Goal: Task Accomplishment & Management: Complete application form

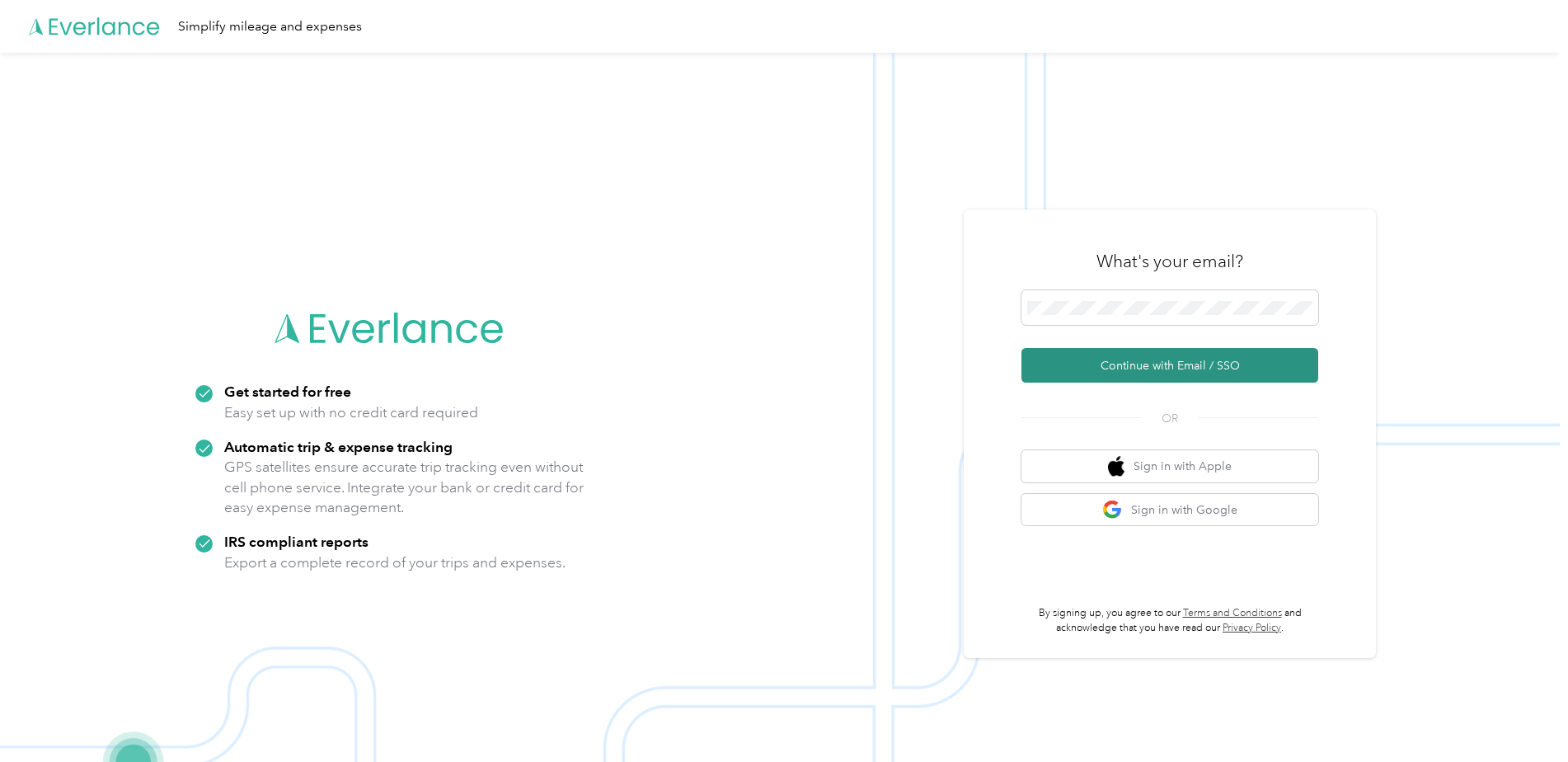
click at [1190, 382] on button "Continue with Email / SSO" at bounding box center [1169, 365] width 296 height 35
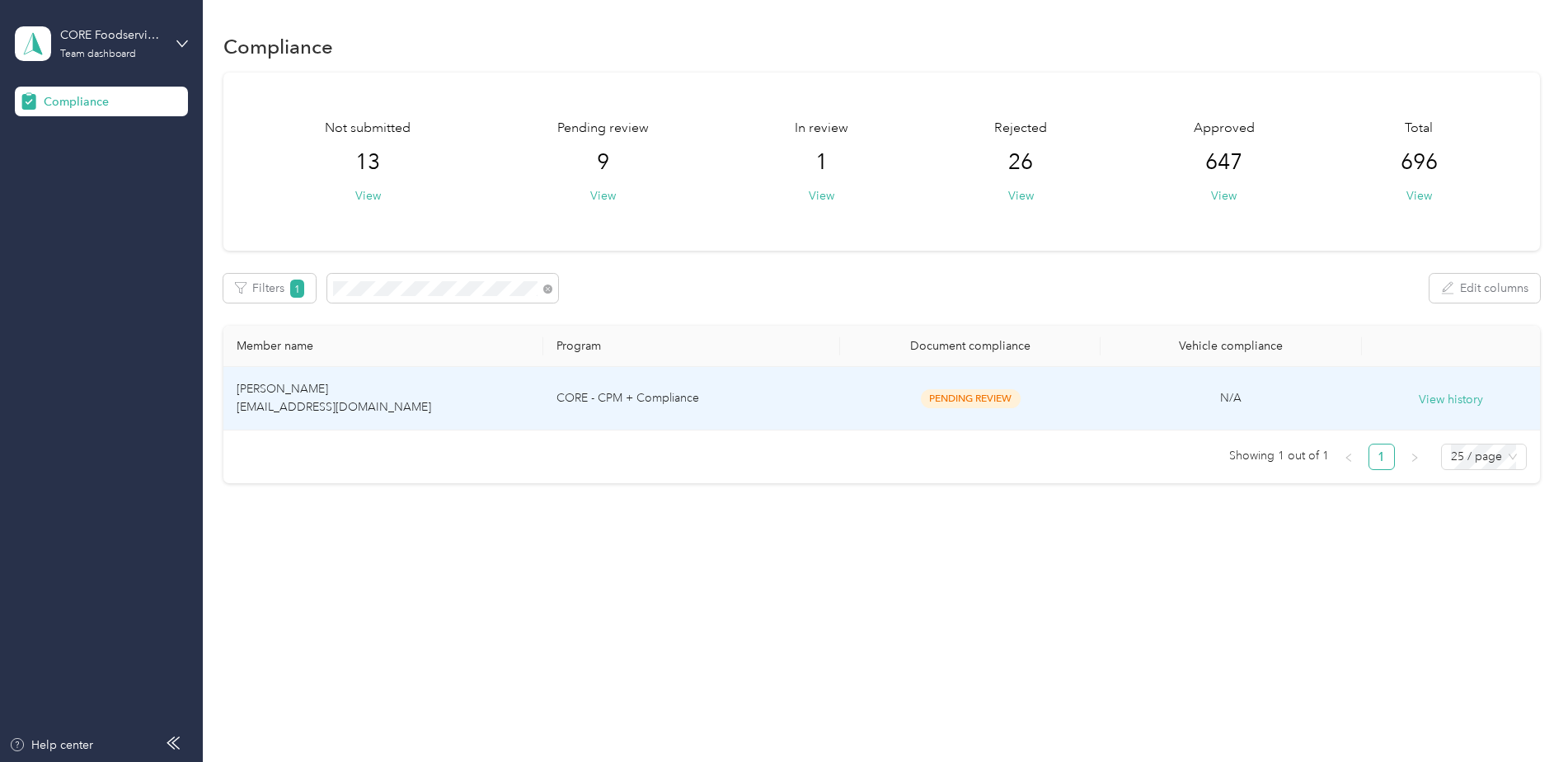
click at [775, 409] on td "CORE - CPM + Compliance" at bounding box center [691, 398] width 296 height 63
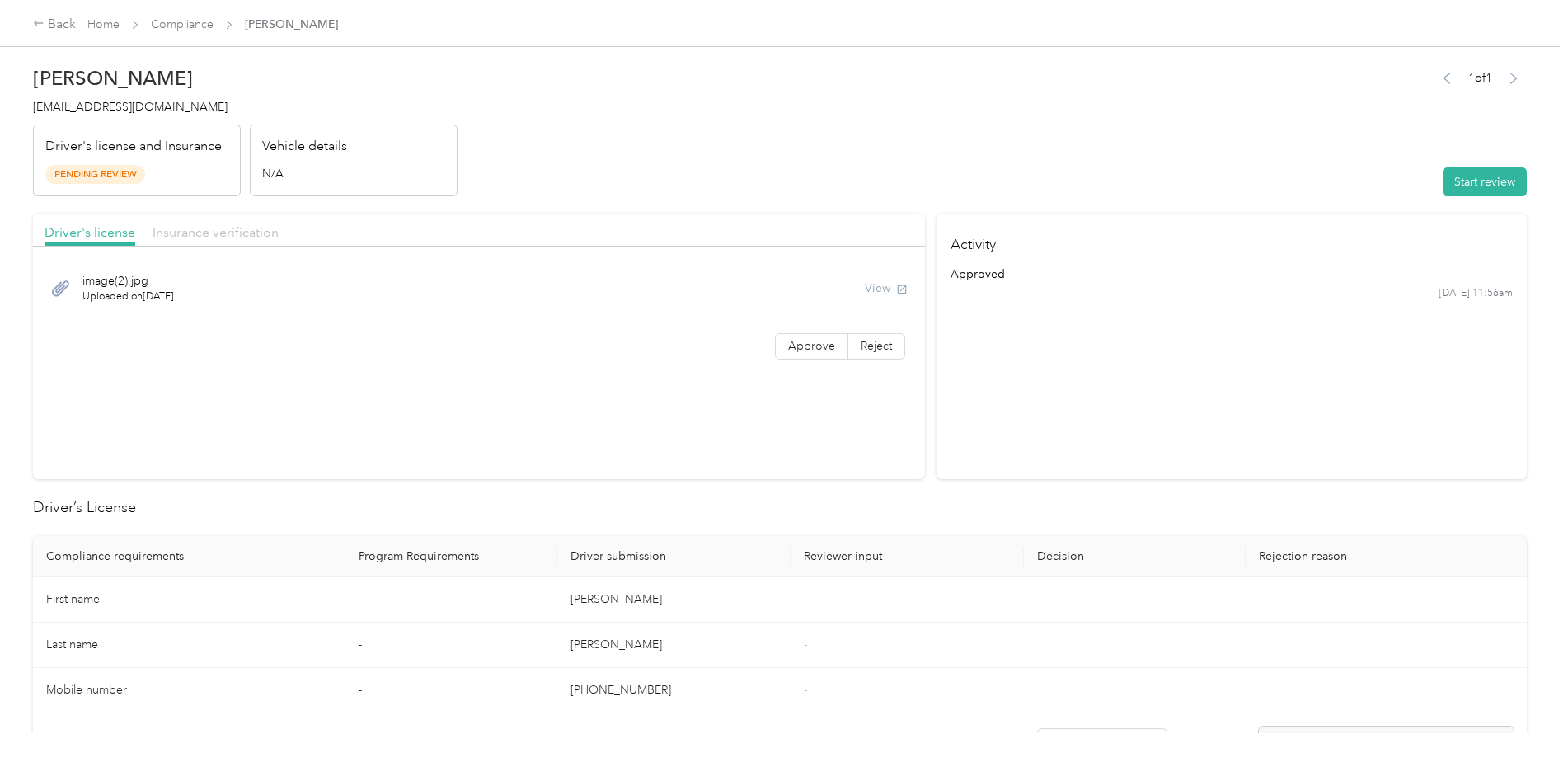
click at [210, 227] on span "Insurance verification" at bounding box center [216, 232] width 126 height 16
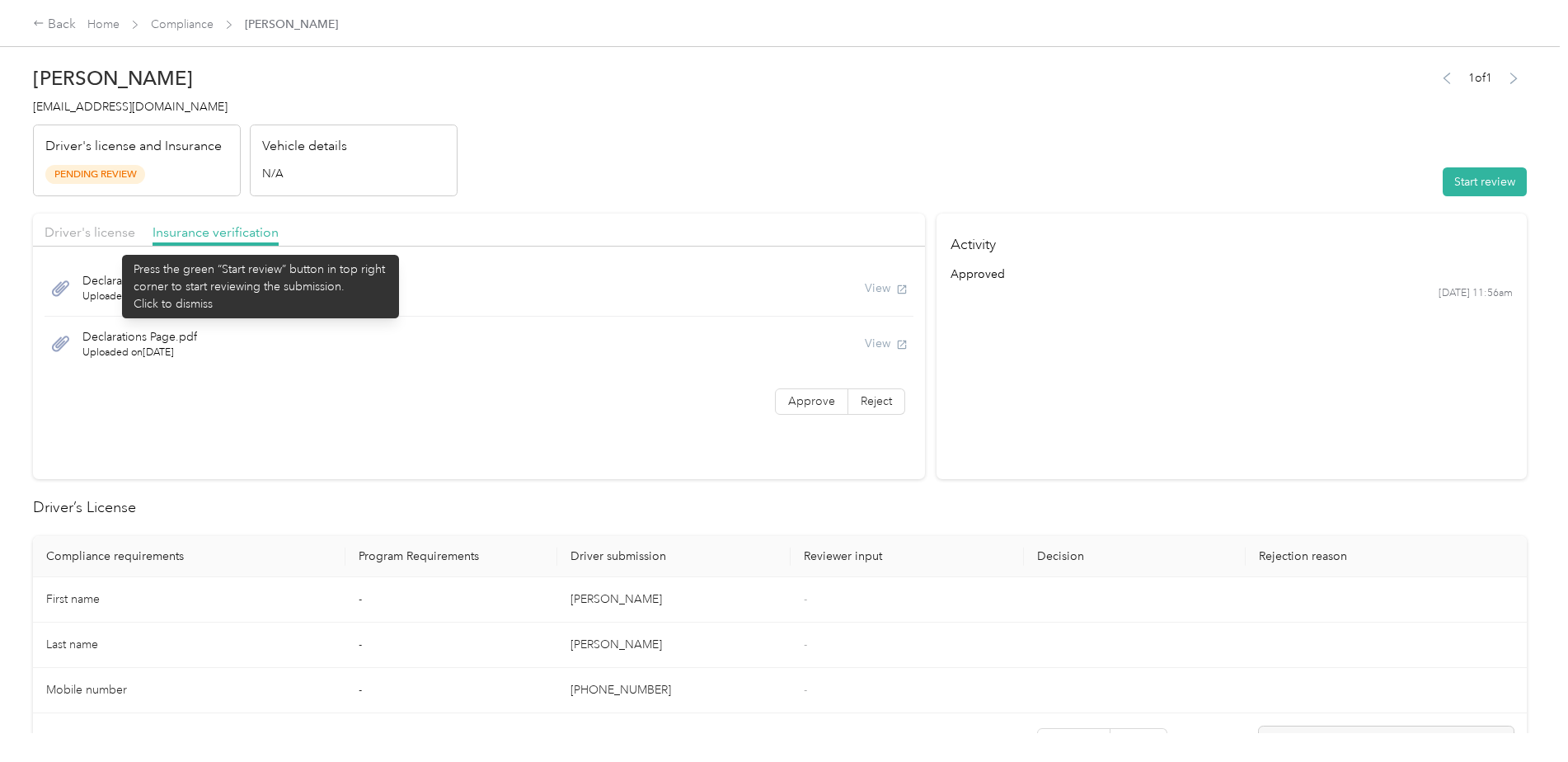
click at [114, 247] on div at bounding box center [478, 251] width 891 height 9
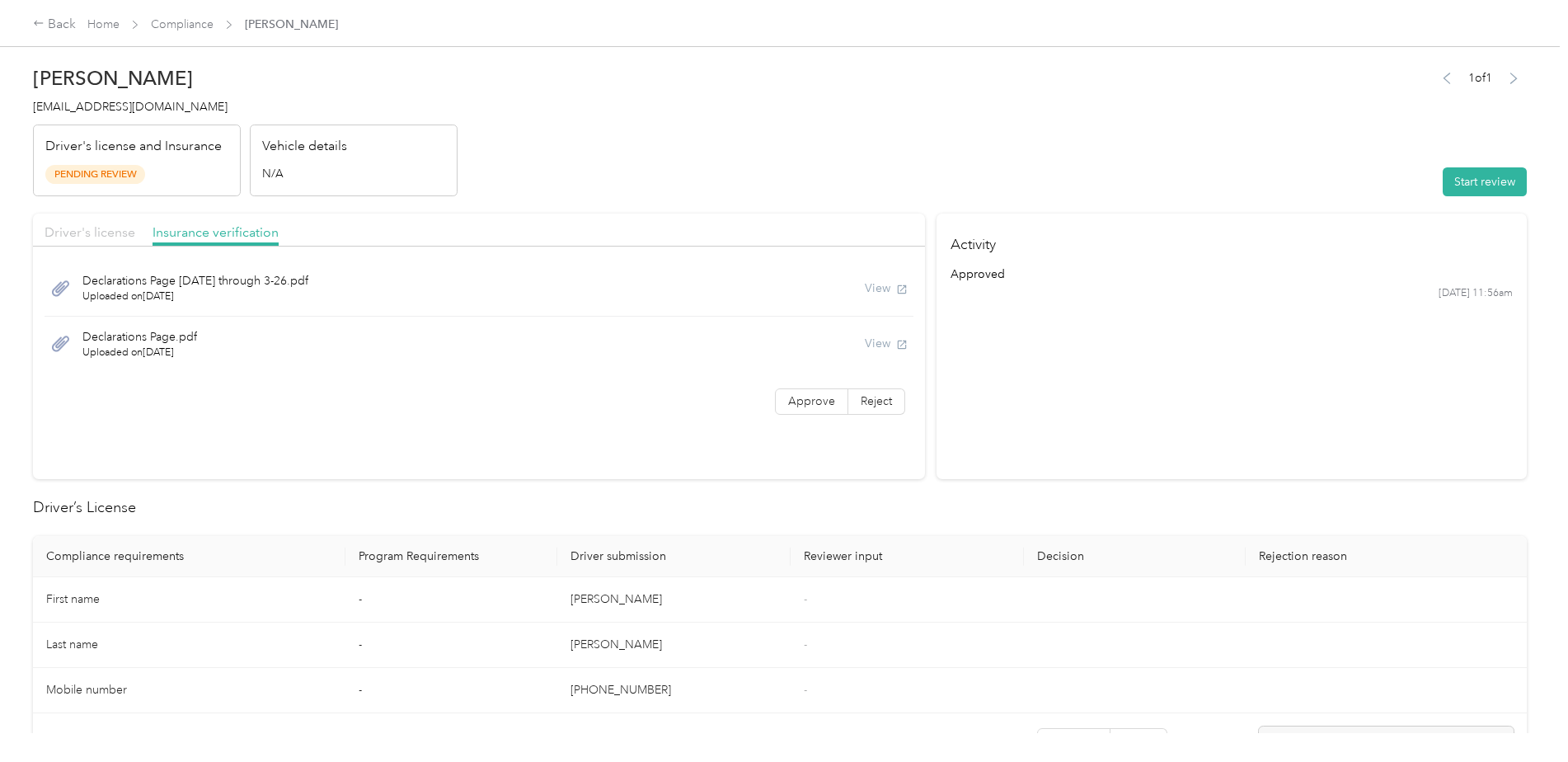
click at [106, 233] on span "Driver's license" at bounding box center [89, 232] width 90 height 16
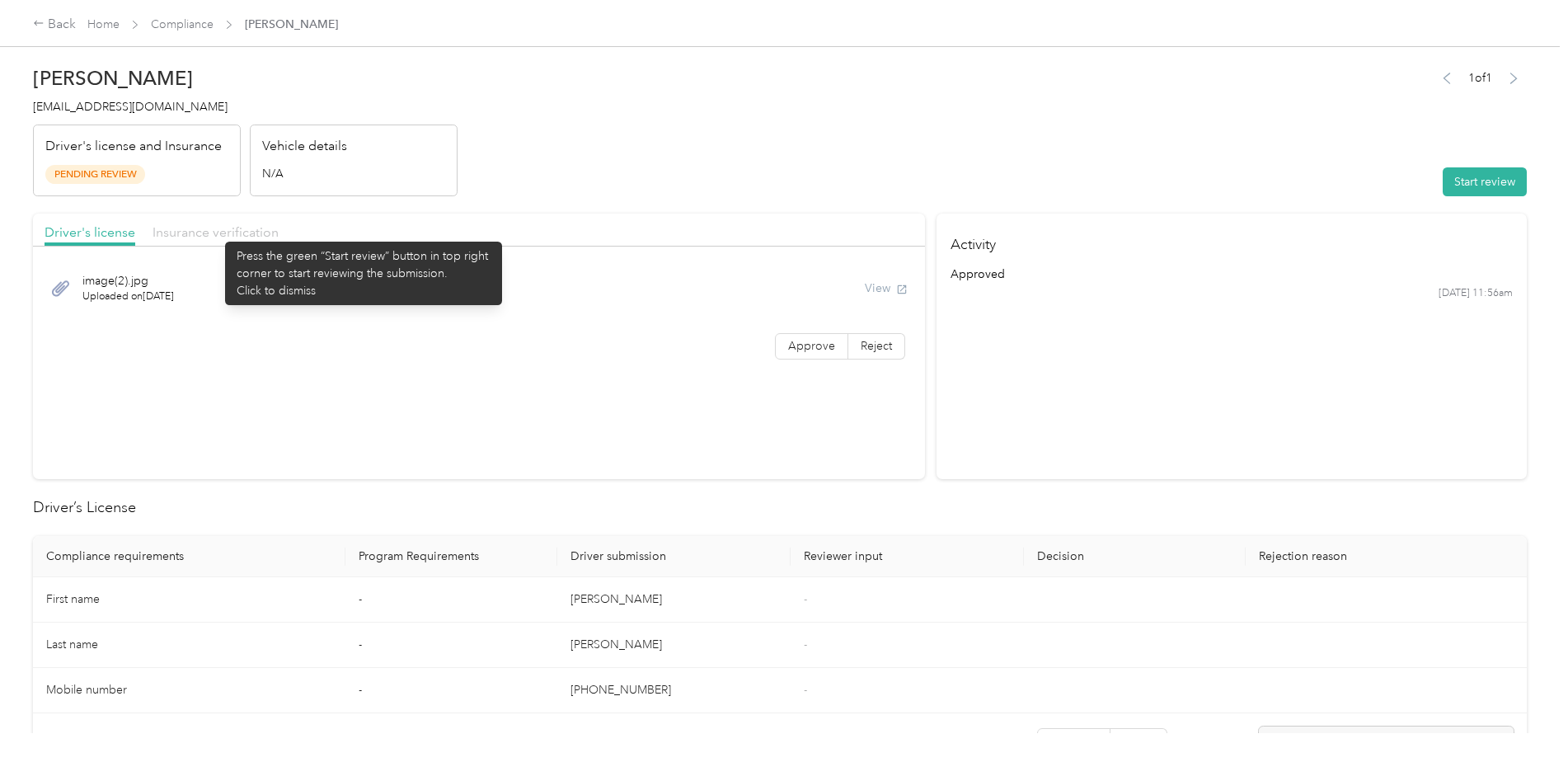
click at [217, 233] on span "Insurance verification" at bounding box center [216, 232] width 126 height 16
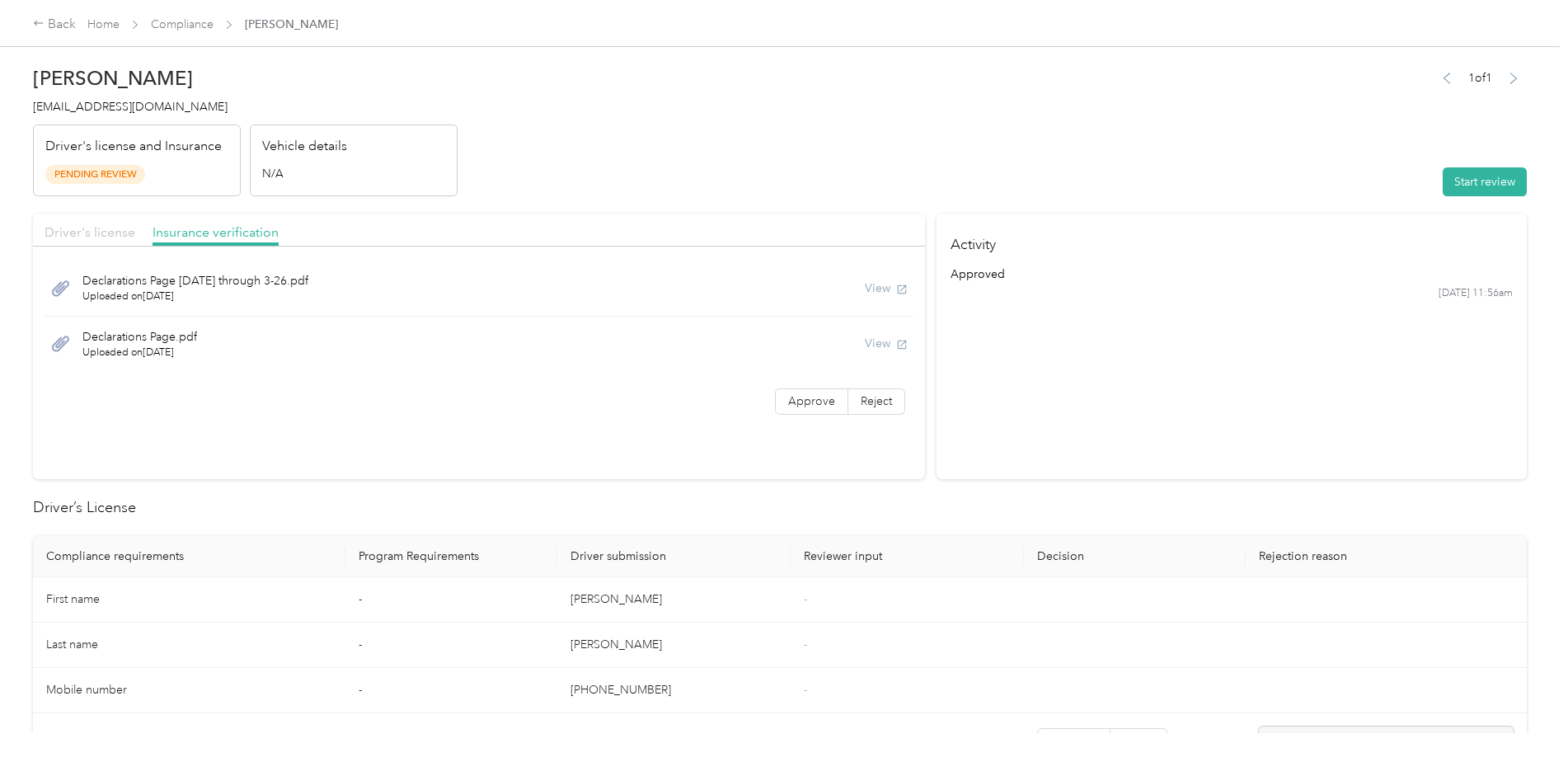
click at [95, 230] on span "Driver's license" at bounding box center [89, 232] width 90 height 16
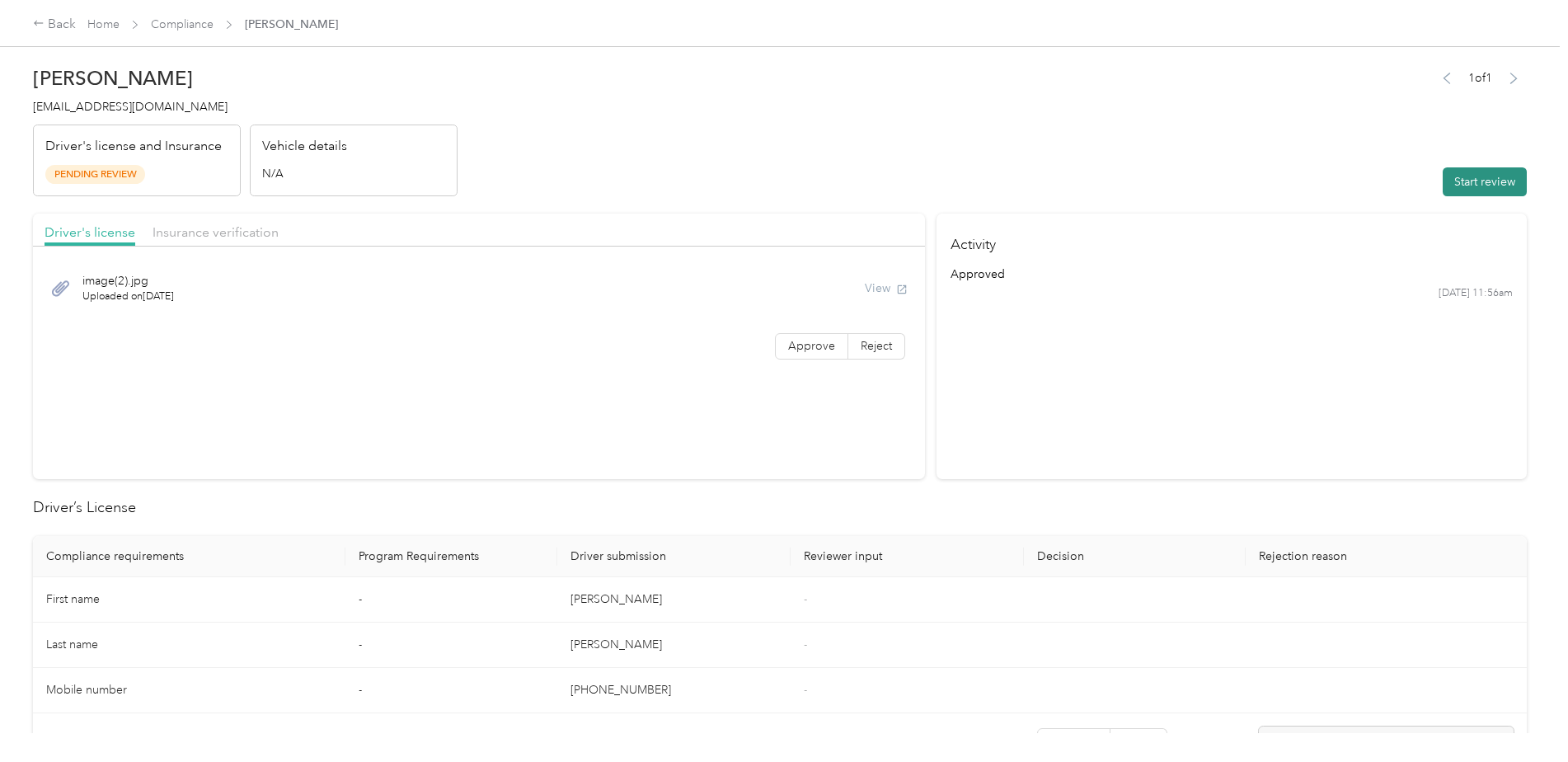
click at [1495, 187] on button "Start review" at bounding box center [1484, 182] width 84 height 29
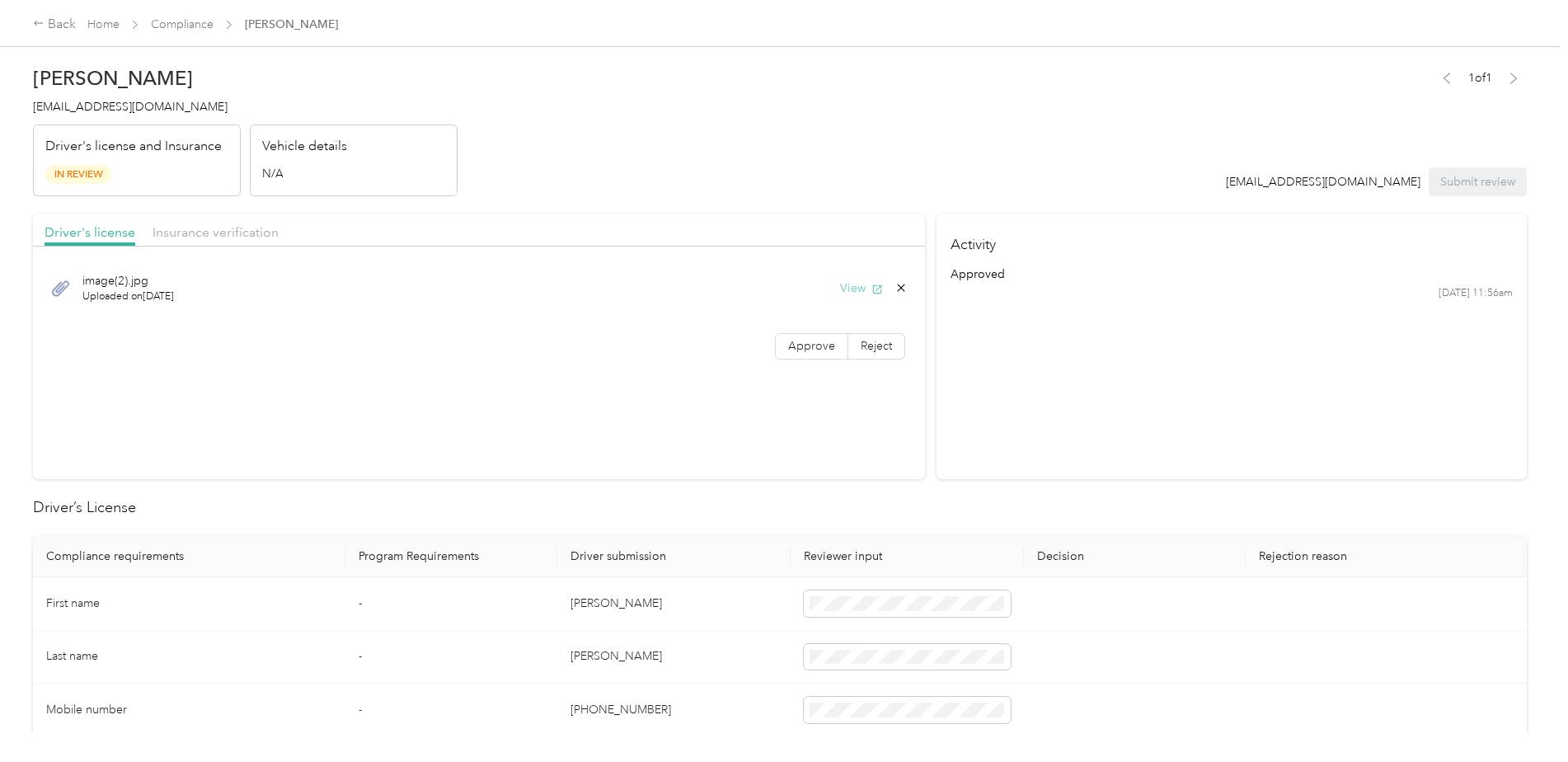
click at [852, 294] on button "View" at bounding box center [861, 288] width 43 height 17
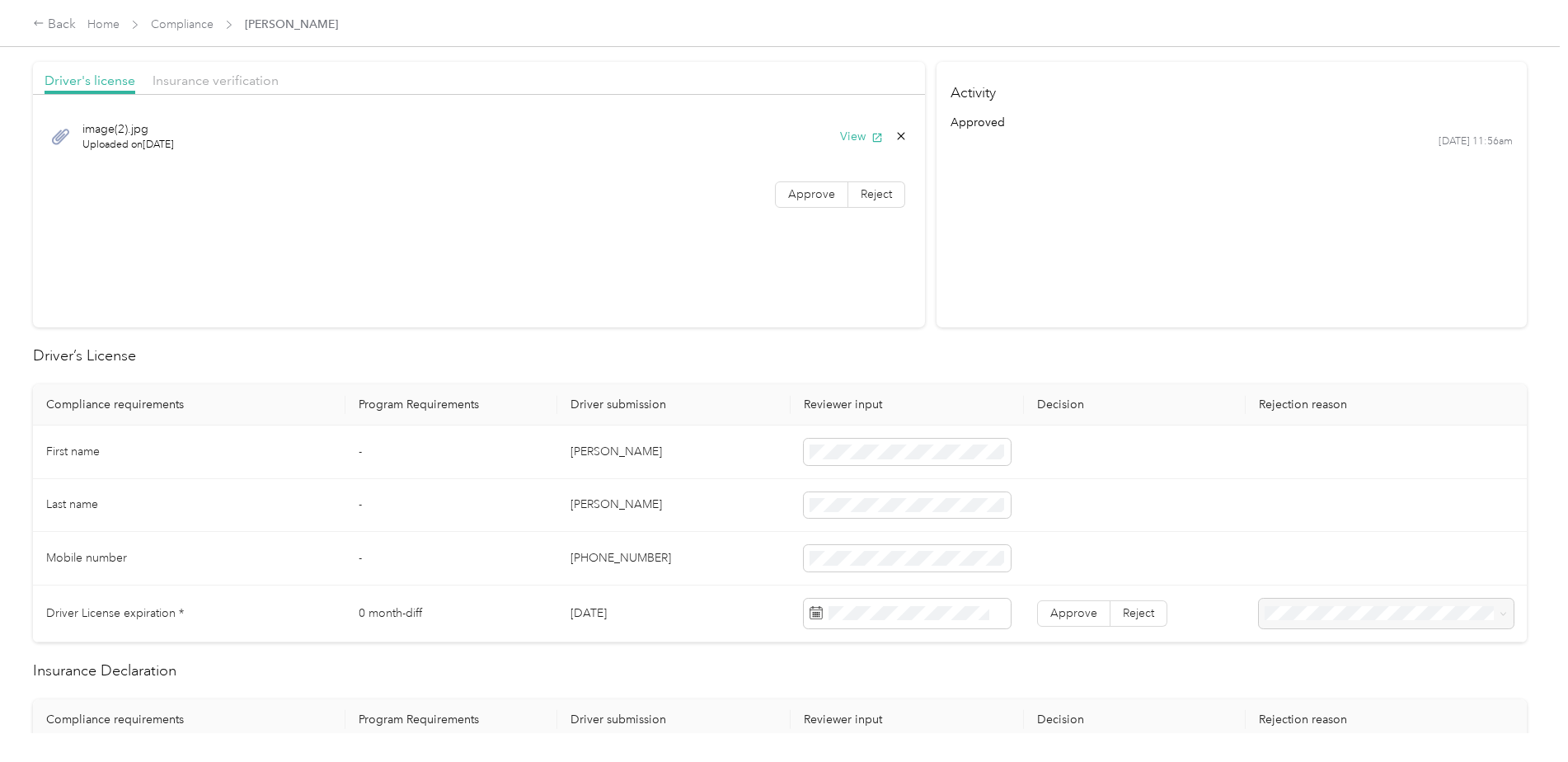
scroll to position [247, 0]
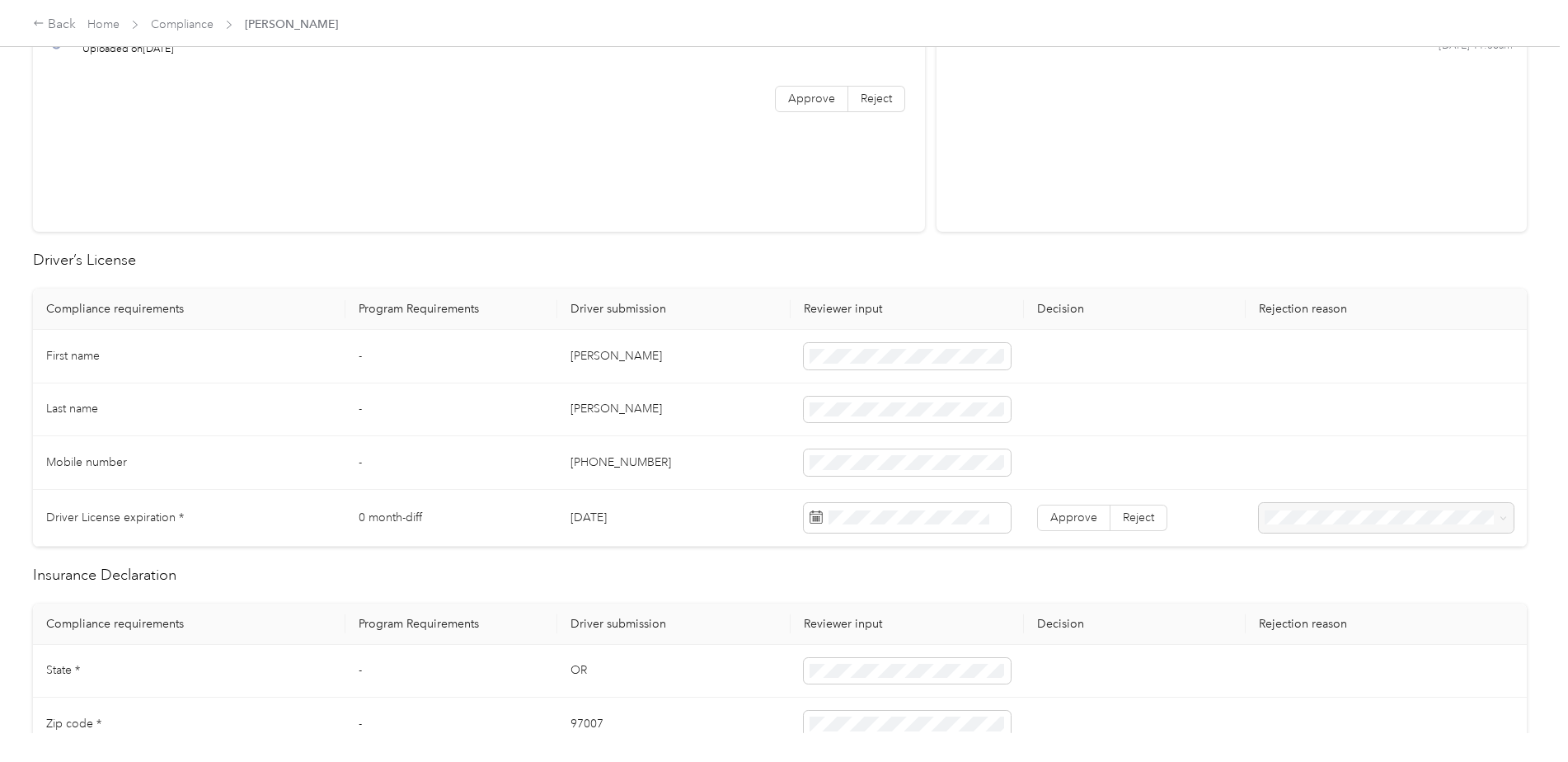
drag, startPoint x: 685, startPoint y: 427, endPoint x: 794, endPoint y: 410, distance: 110.3
click at [686, 427] on td "Manning" at bounding box center [674, 409] width 233 height 53
click at [681, 436] on td "303-818-7178" at bounding box center [674, 463] width 233 height 53
drag, startPoint x: 662, startPoint y: 461, endPoint x: 572, endPoint y: 459, distance: 90.0
click at [572, 459] on td "303-818-7178" at bounding box center [674, 463] width 233 height 53
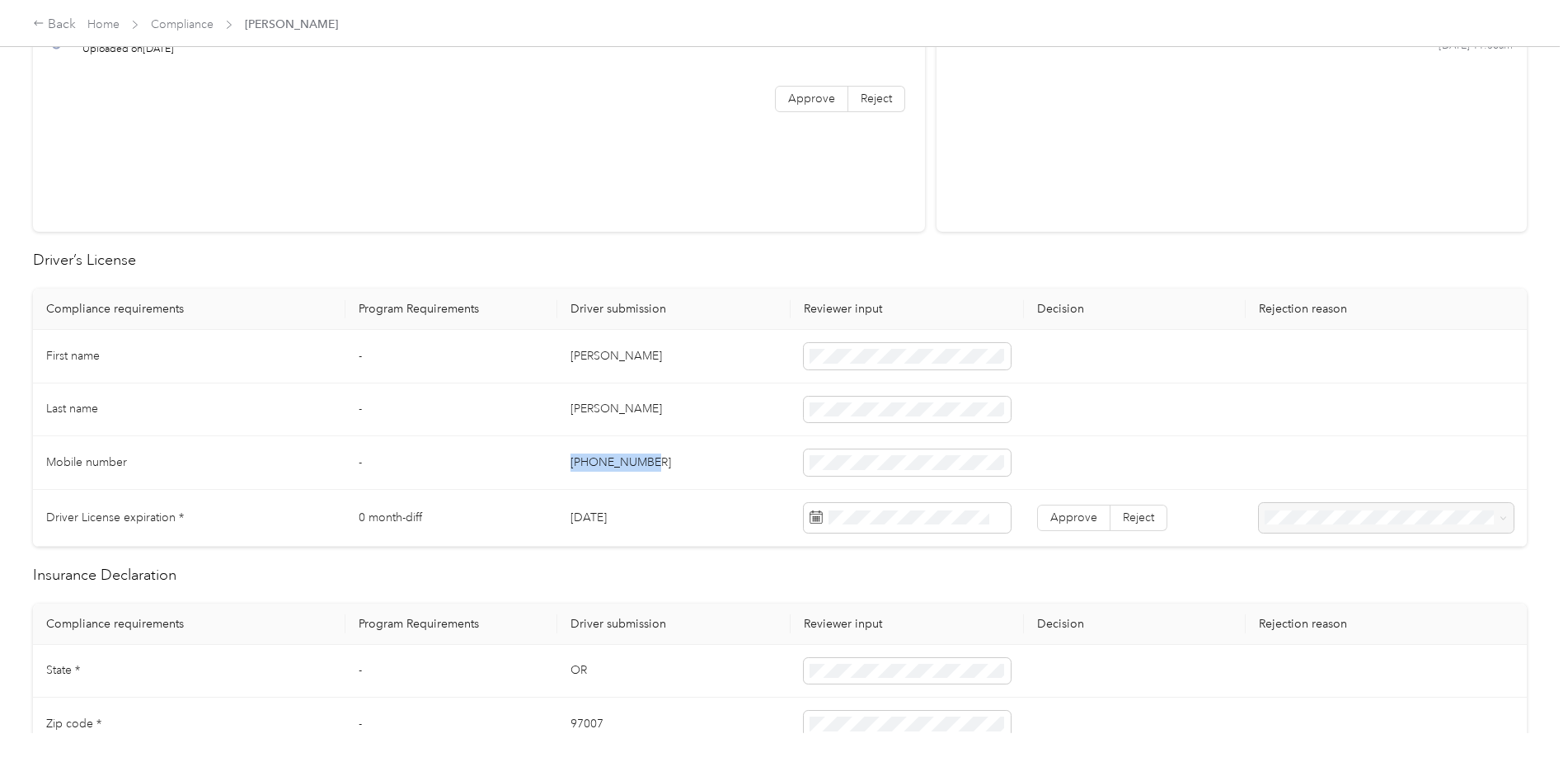
drag, startPoint x: 572, startPoint y: 459, endPoint x: 588, endPoint y: 460, distance: 16.0
copy td "303-818-7178"
click at [843, 431] on div "18" at bounding box center [842, 426] width 21 height 20
click at [1076, 525] on label "Approve" at bounding box center [1073, 517] width 73 height 26
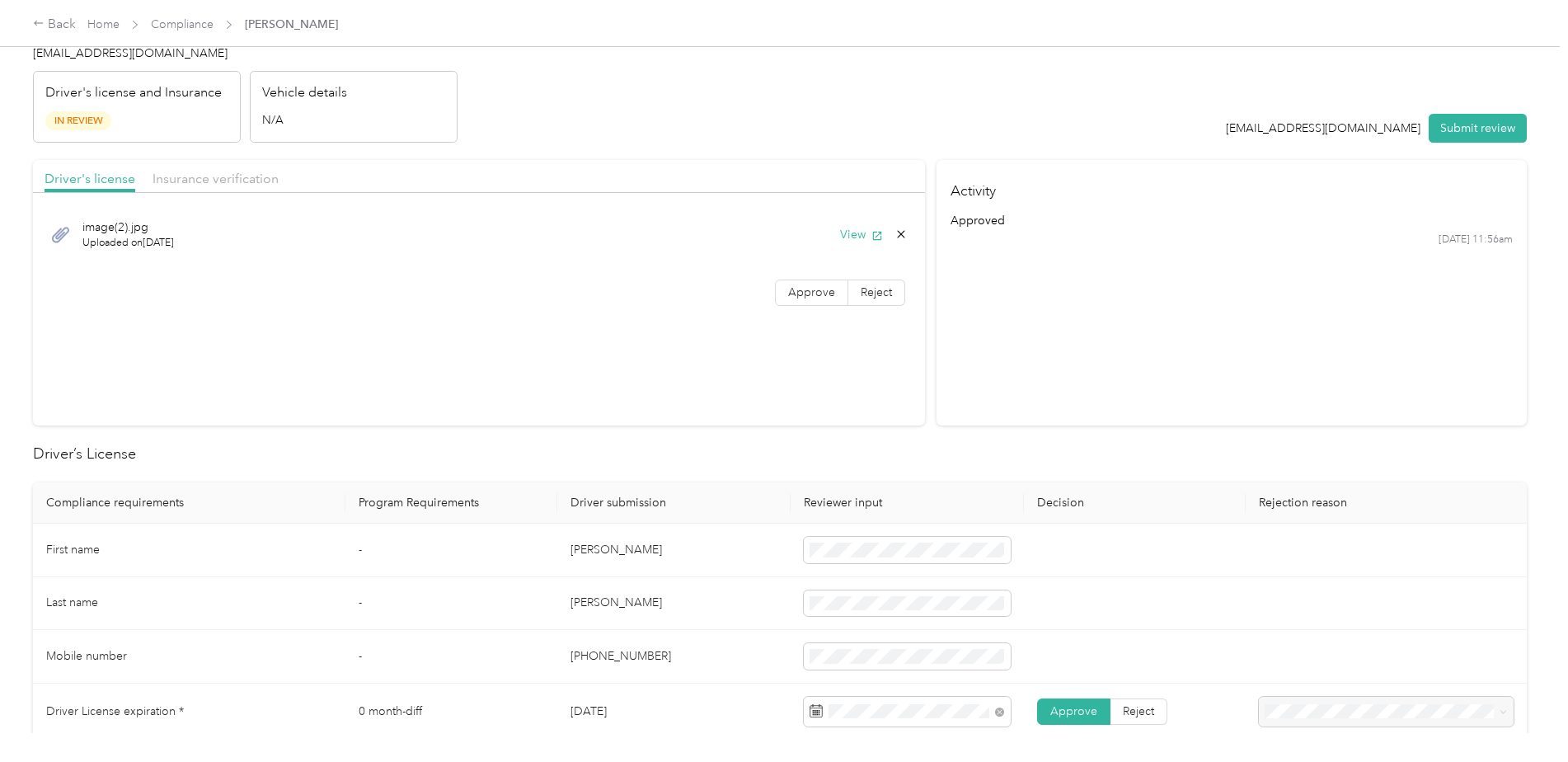
scroll to position [0, 0]
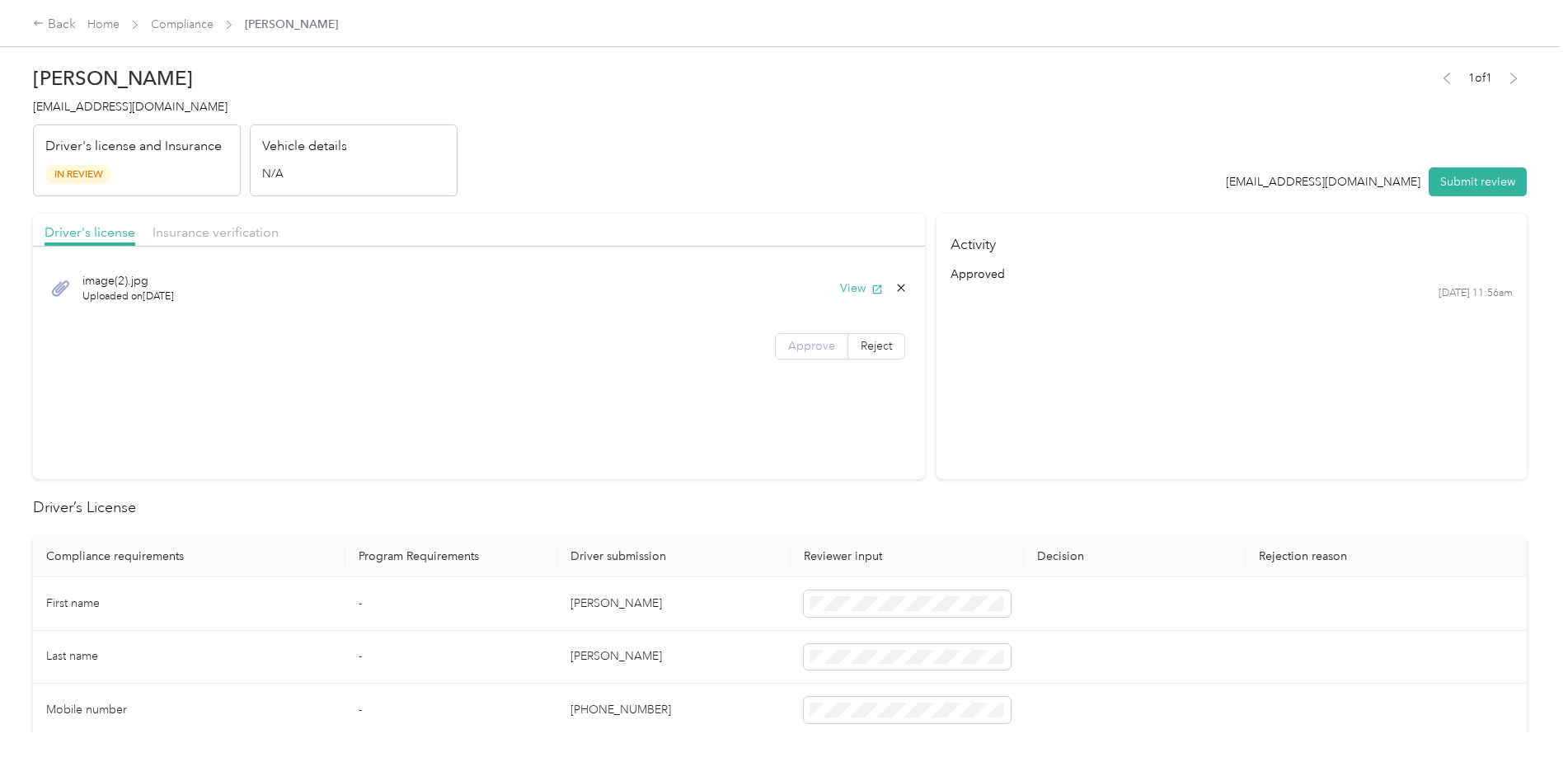
click at [778, 336] on label "Approve" at bounding box center [811, 346] width 73 height 26
click at [214, 235] on span "Insurance verification" at bounding box center [216, 232] width 126 height 16
click at [857, 287] on button "View" at bounding box center [861, 288] width 43 height 17
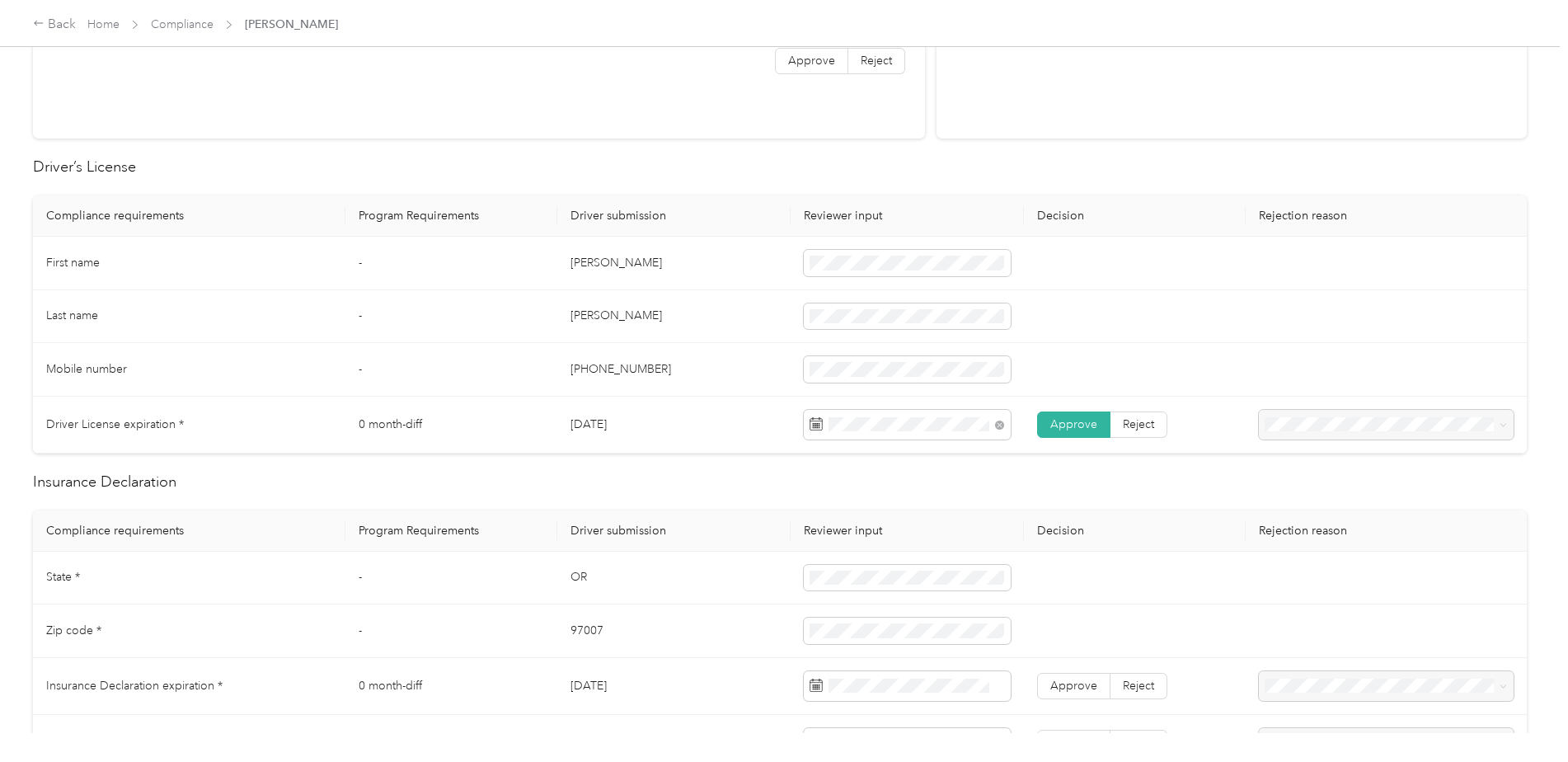
scroll to position [577, 0]
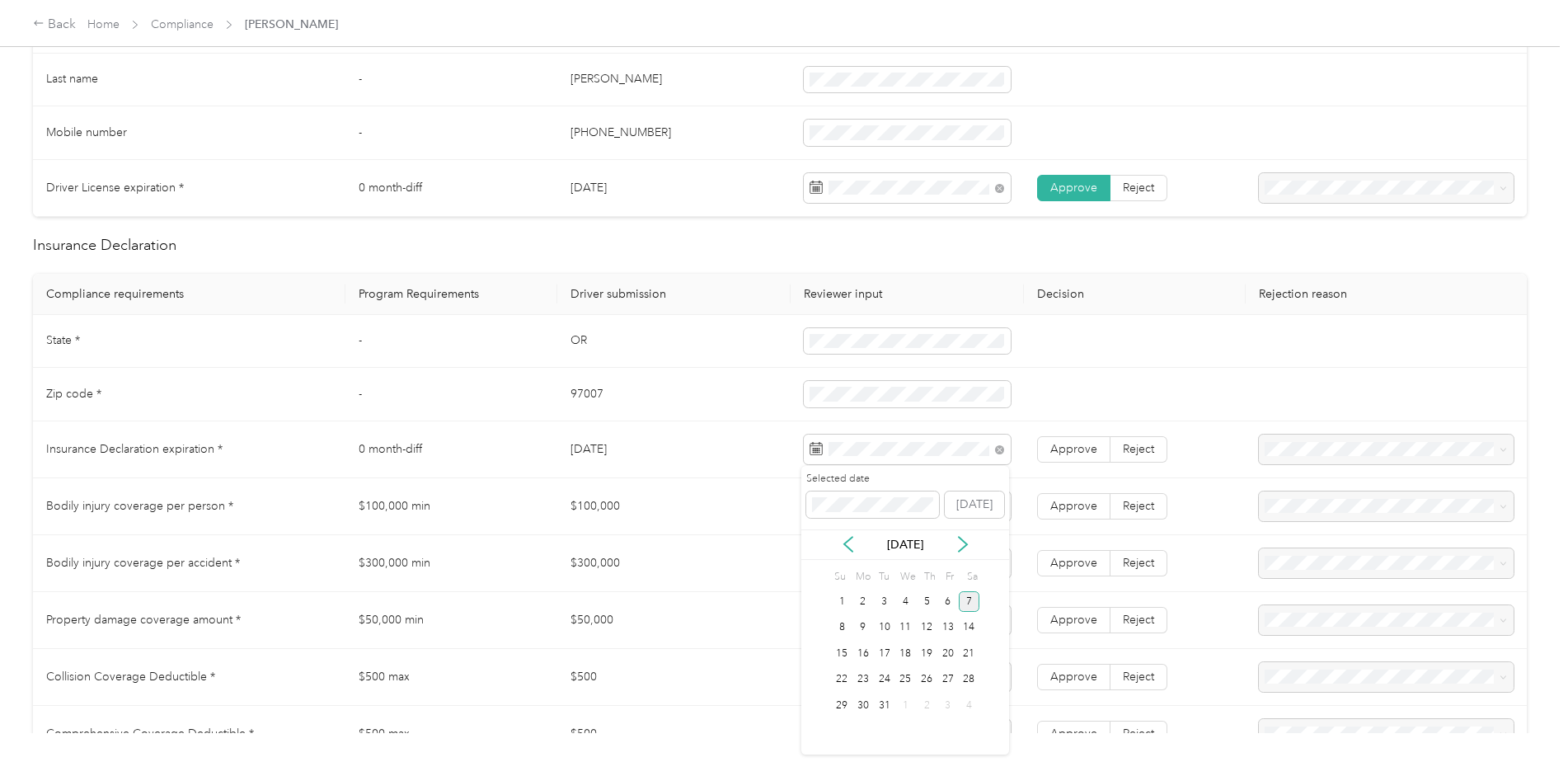
click at [970, 607] on div "7" at bounding box center [969, 601] width 21 height 20
click at [1050, 456] on label "Approve" at bounding box center [1073, 449] width 73 height 26
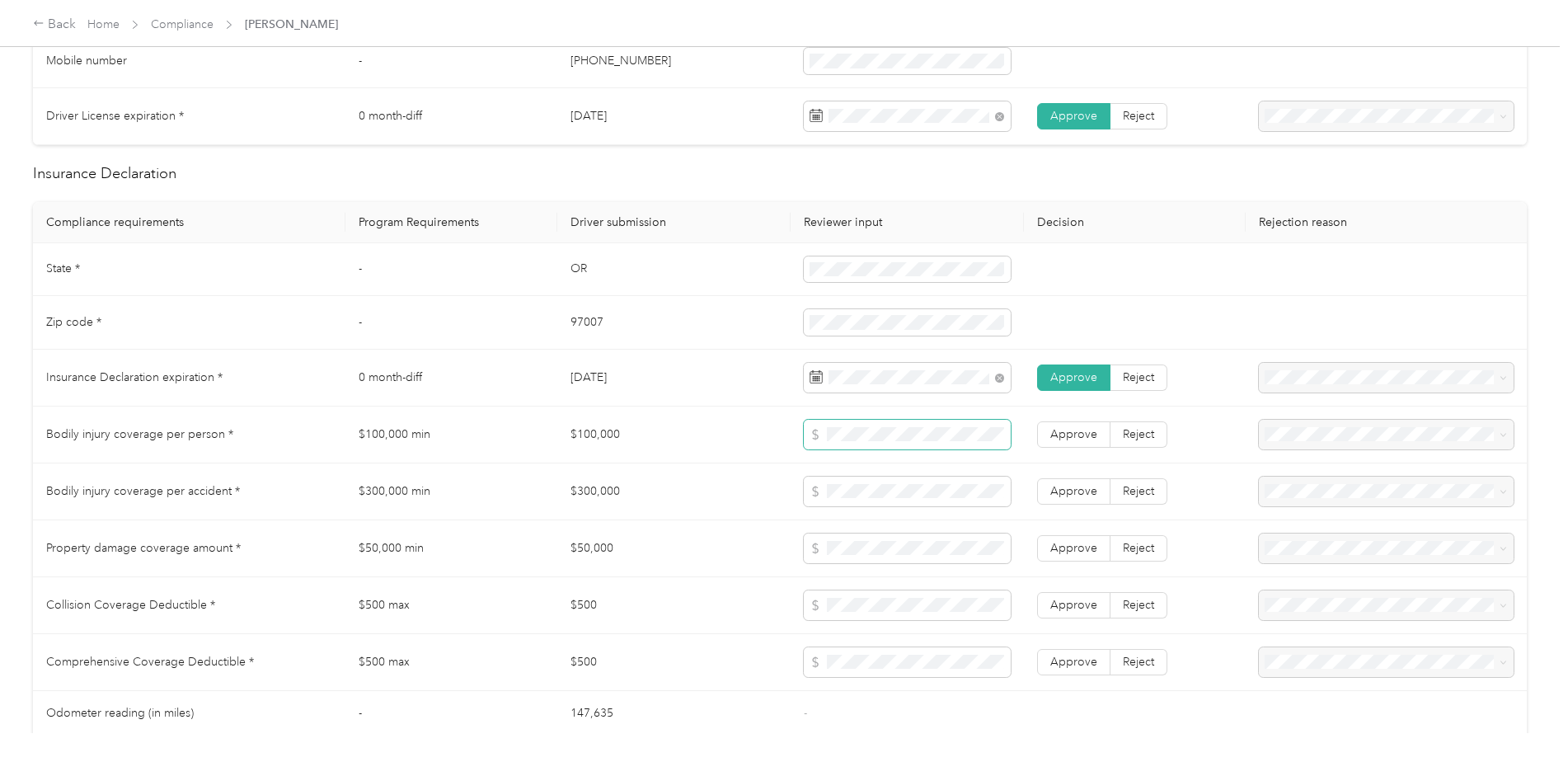
scroll to position [742, 0]
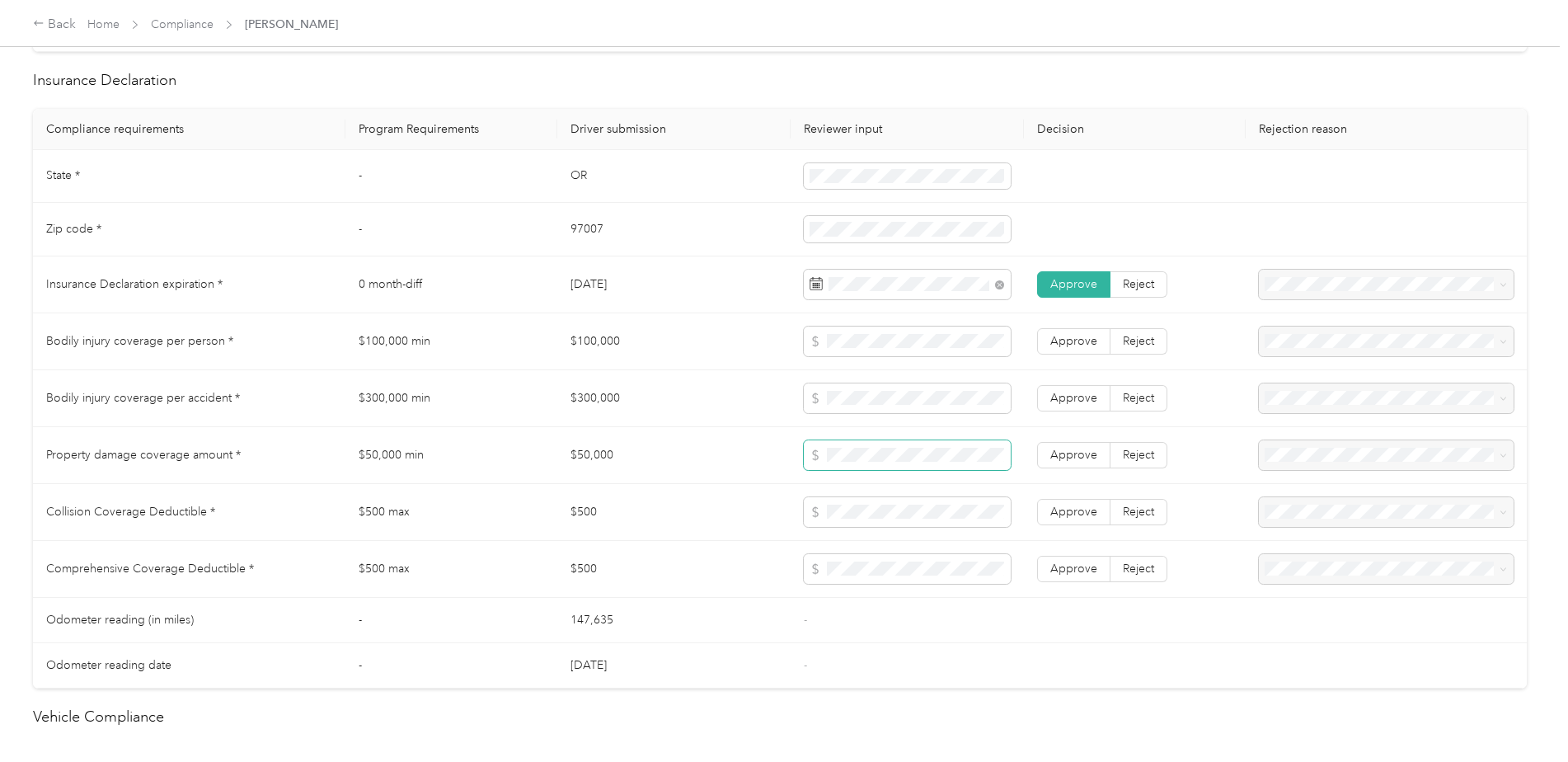
click at [868, 442] on span at bounding box center [907, 455] width 207 height 30
click at [858, 472] on td at bounding box center [907, 455] width 233 height 57
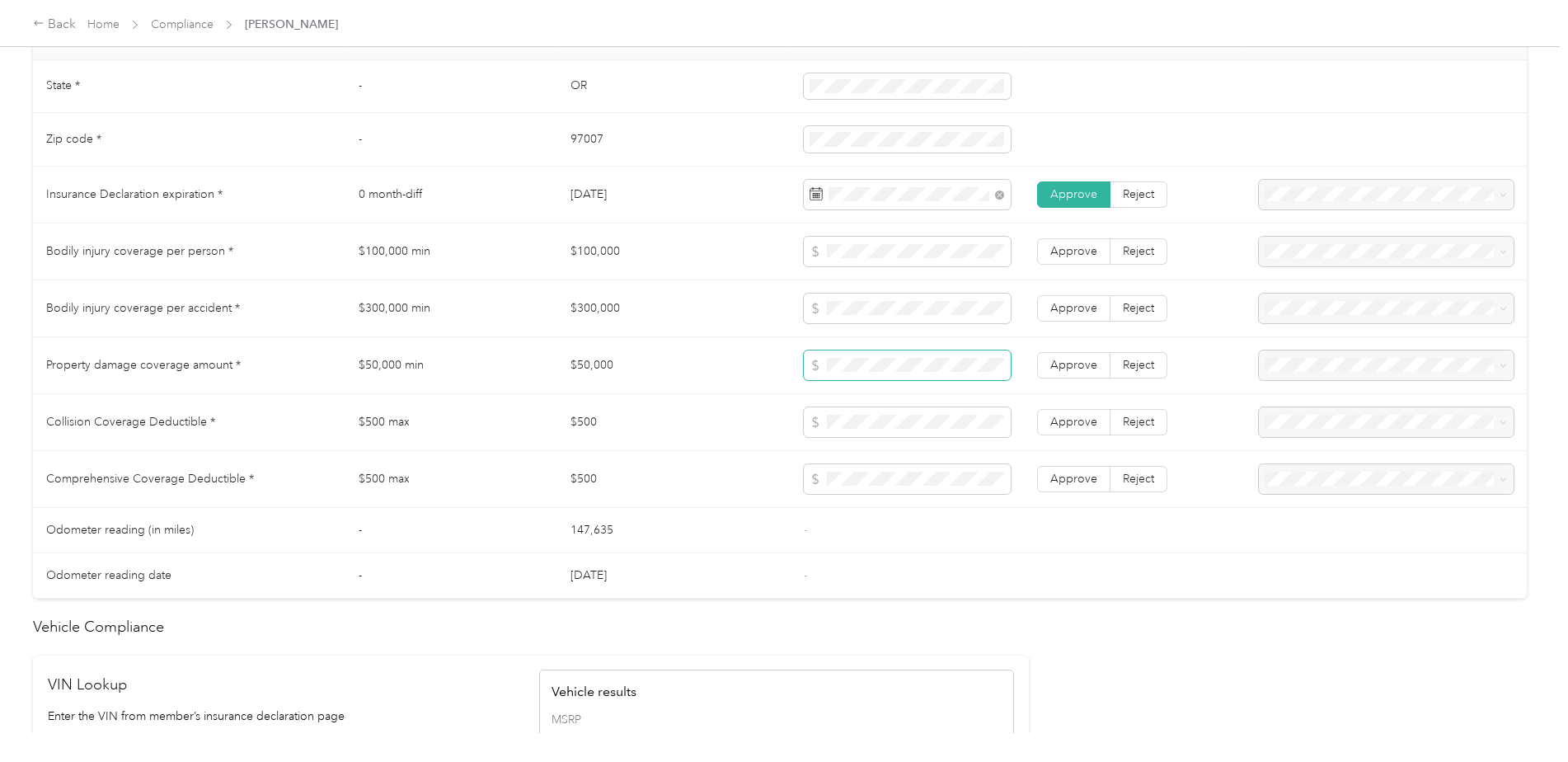
scroll to position [824, 0]
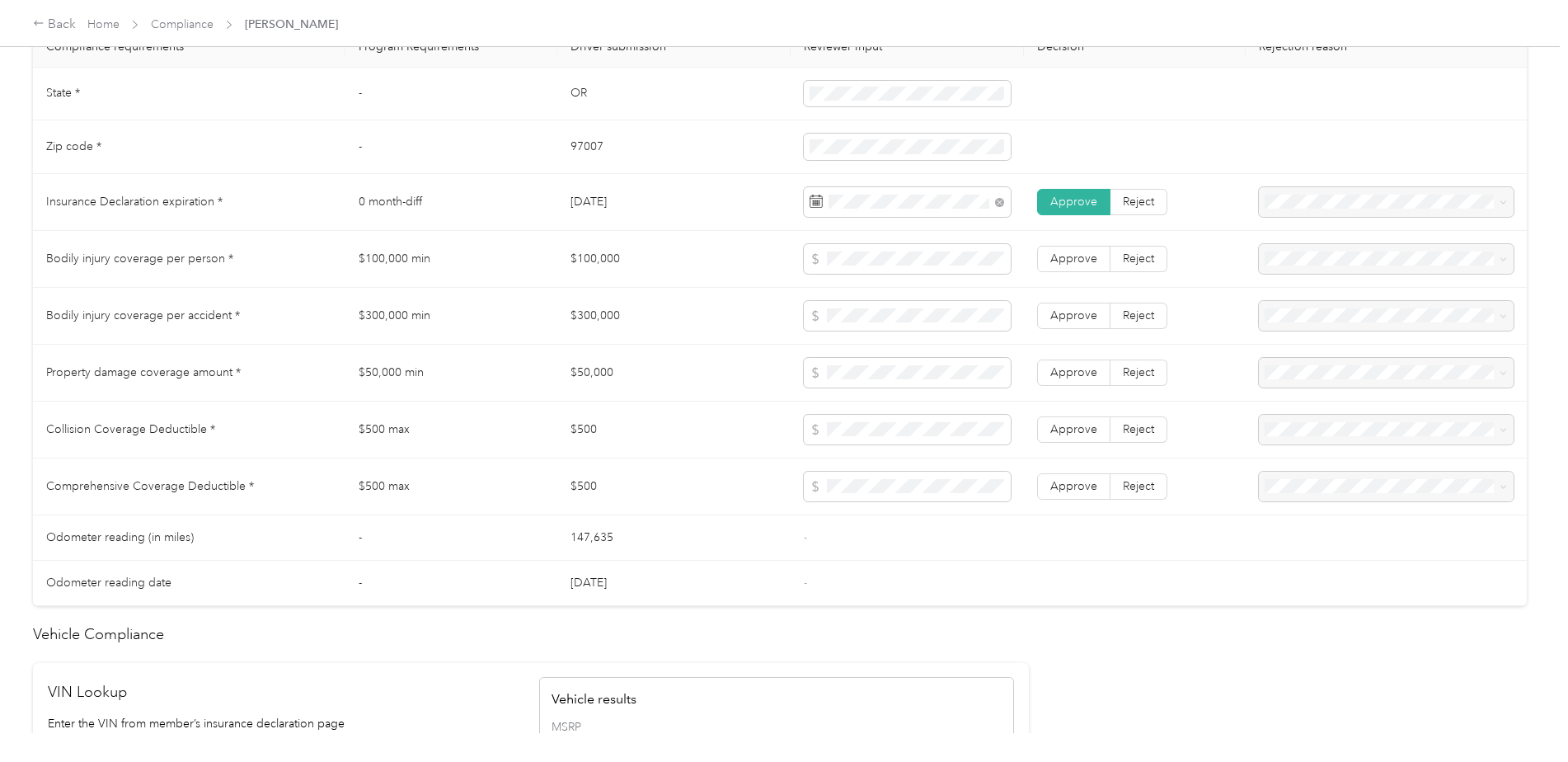
click at [810, 399] on td at bounding box center [907, 372] width 233 height 57
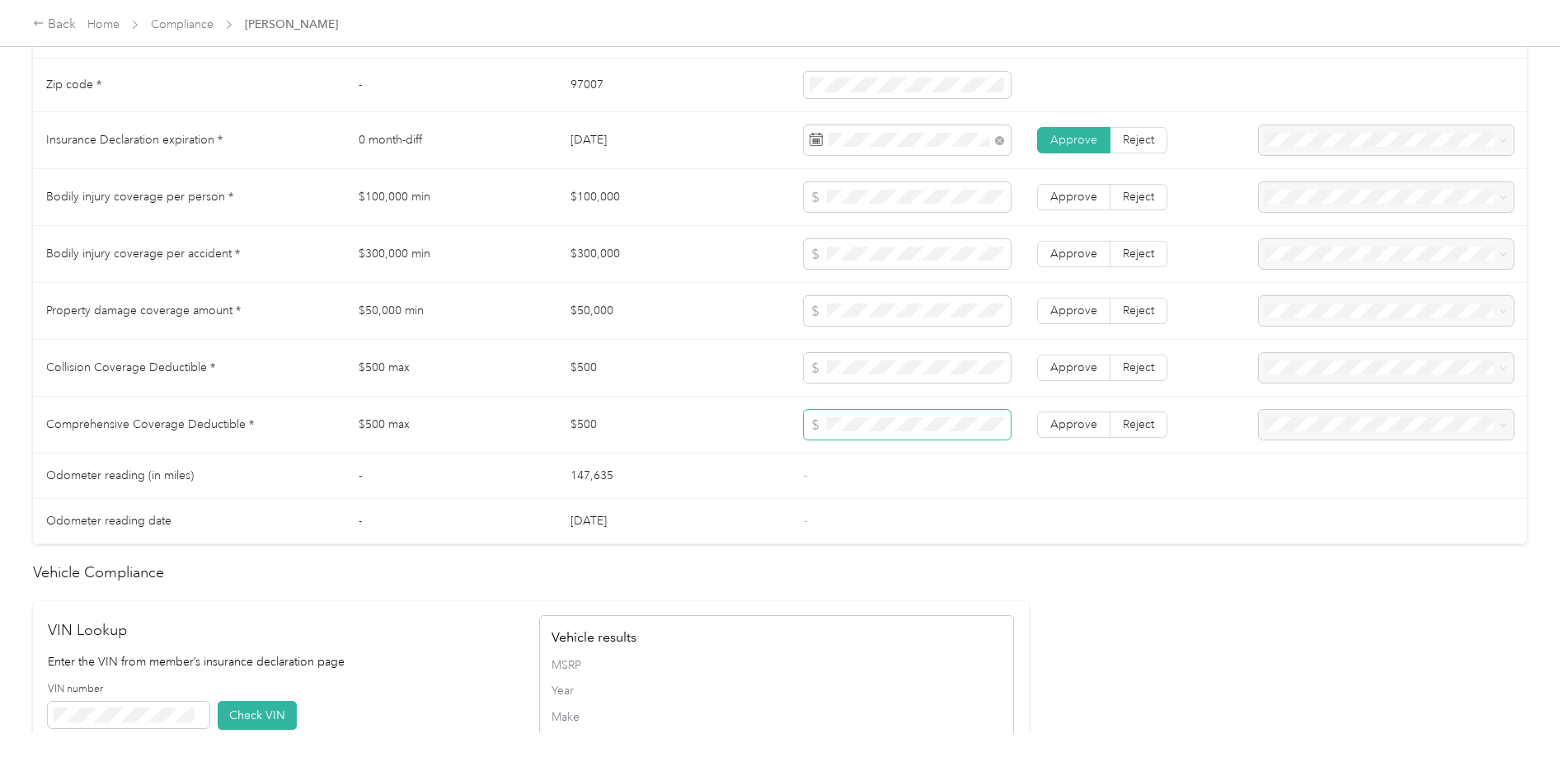
scroll to position [989, 0]
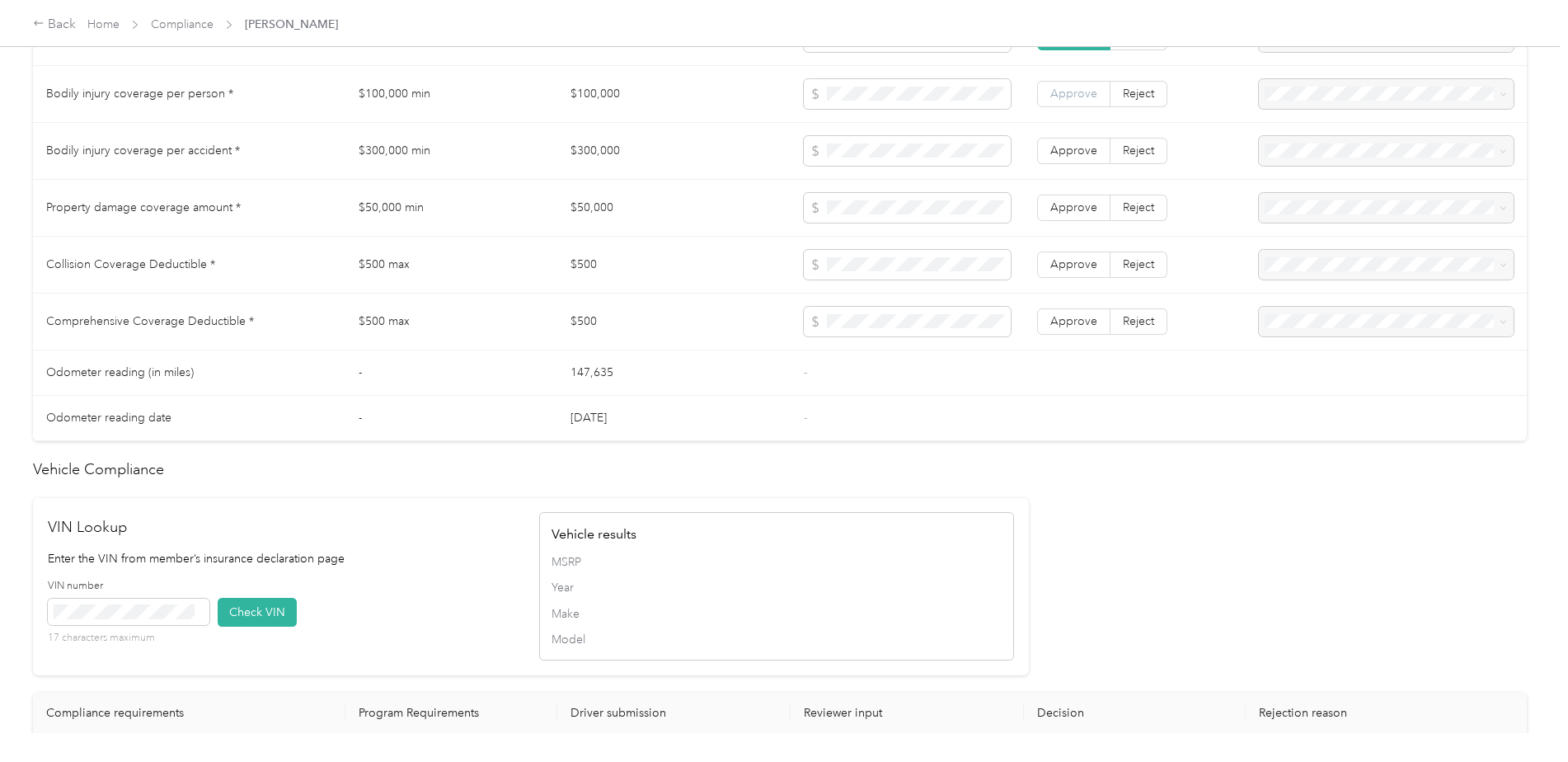
click at [1062, 90] on span "Approve" at bounding box center [1073, 93] width 47 height 14
click at [1081, 149] on label "Approve" at bounding box center [1073, 151] width 73 height 26
click at [1083, 203] on span "Approve" at bounding box center [1073, 207] width 47 height 14
click at [1083, 252] on label "Approve" at bounding box center [1073, 264] width 73 height 26
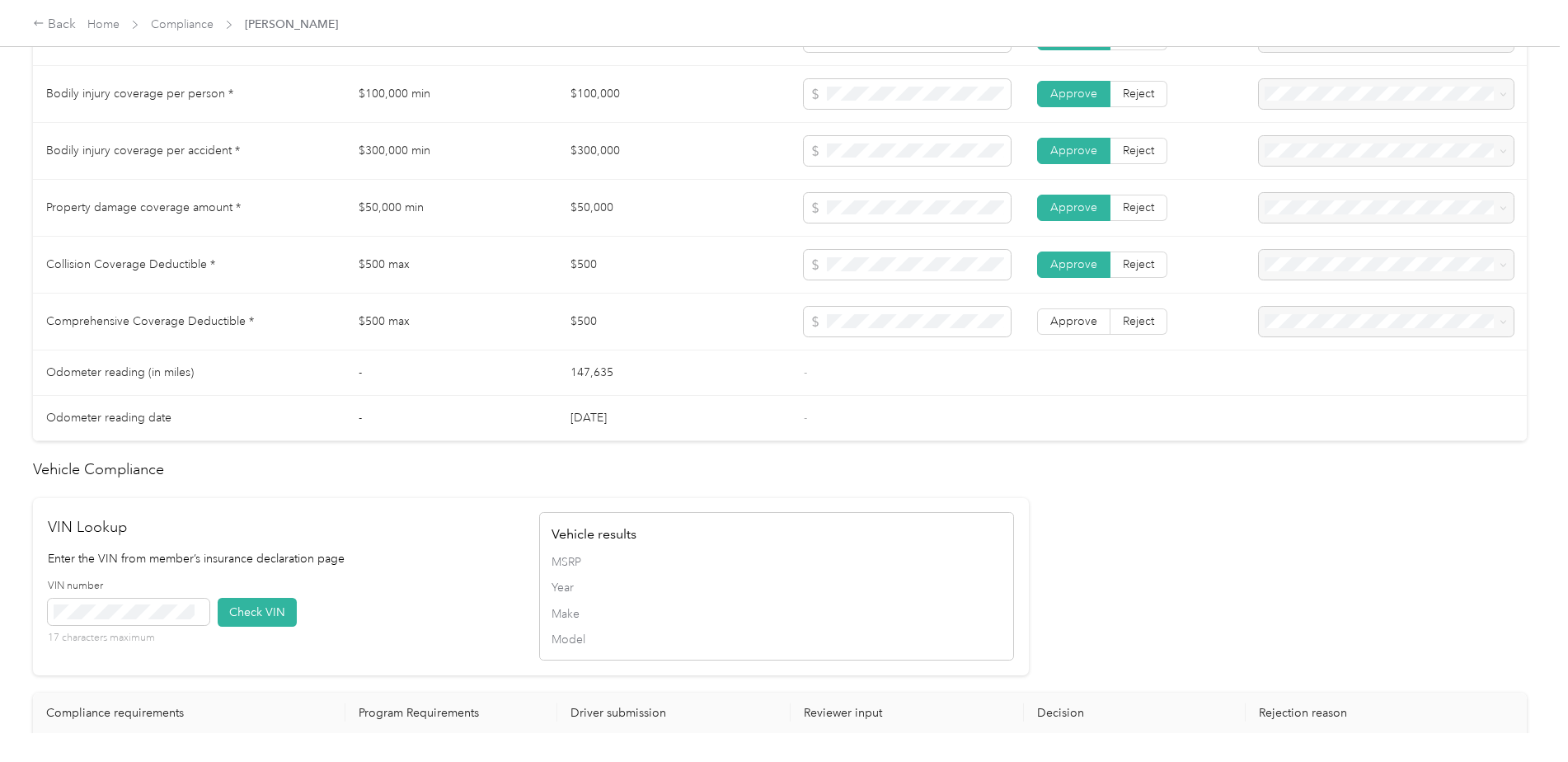
click at [1080, 300] on td "Approve Reject" at bounding box center [1134, 322] width 223 height 57
click at [1076, 317] on span "Approve" at bounding box center [1073, 321] width 47 height 14
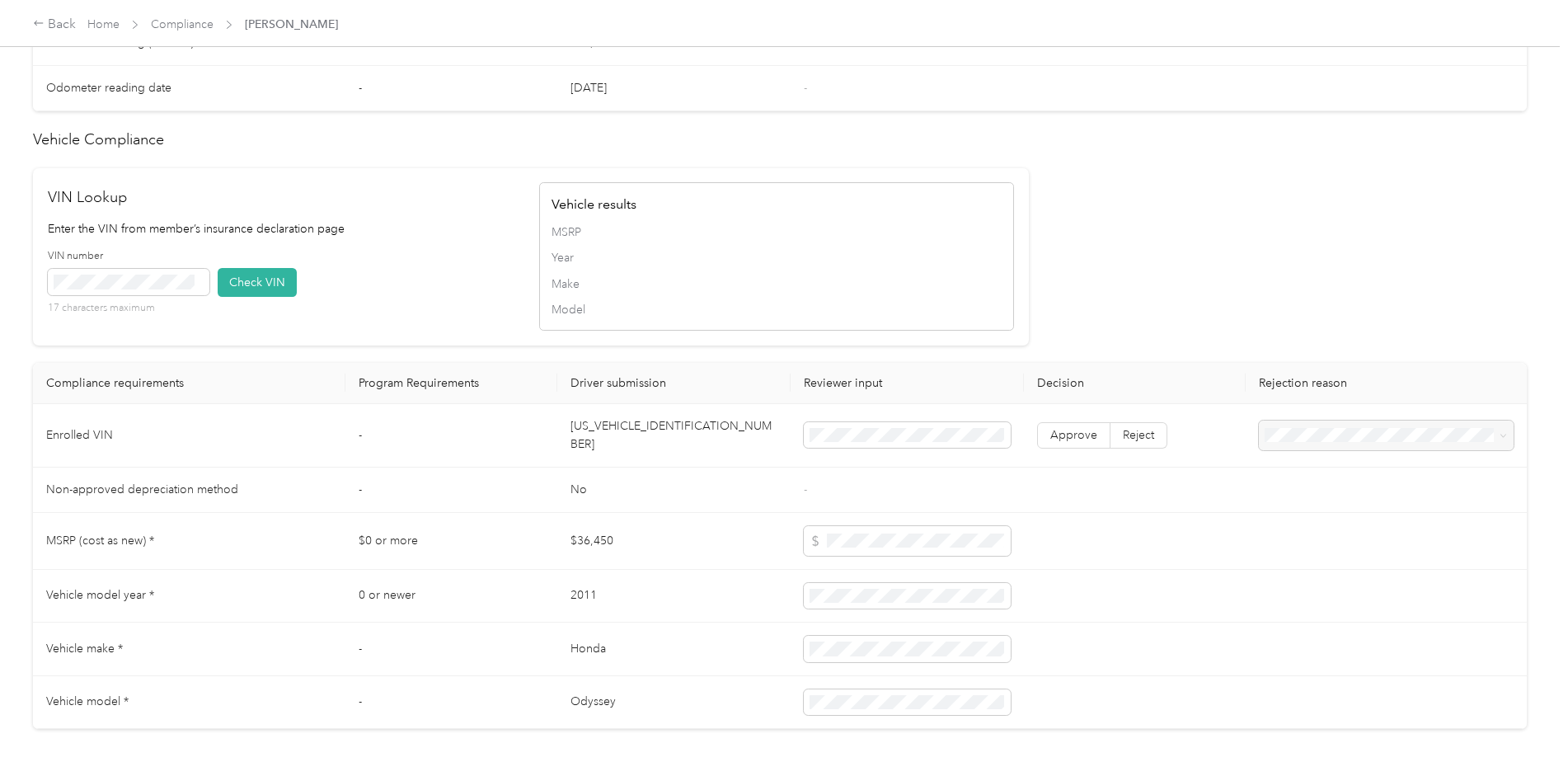
scroll to position [1402, 0]
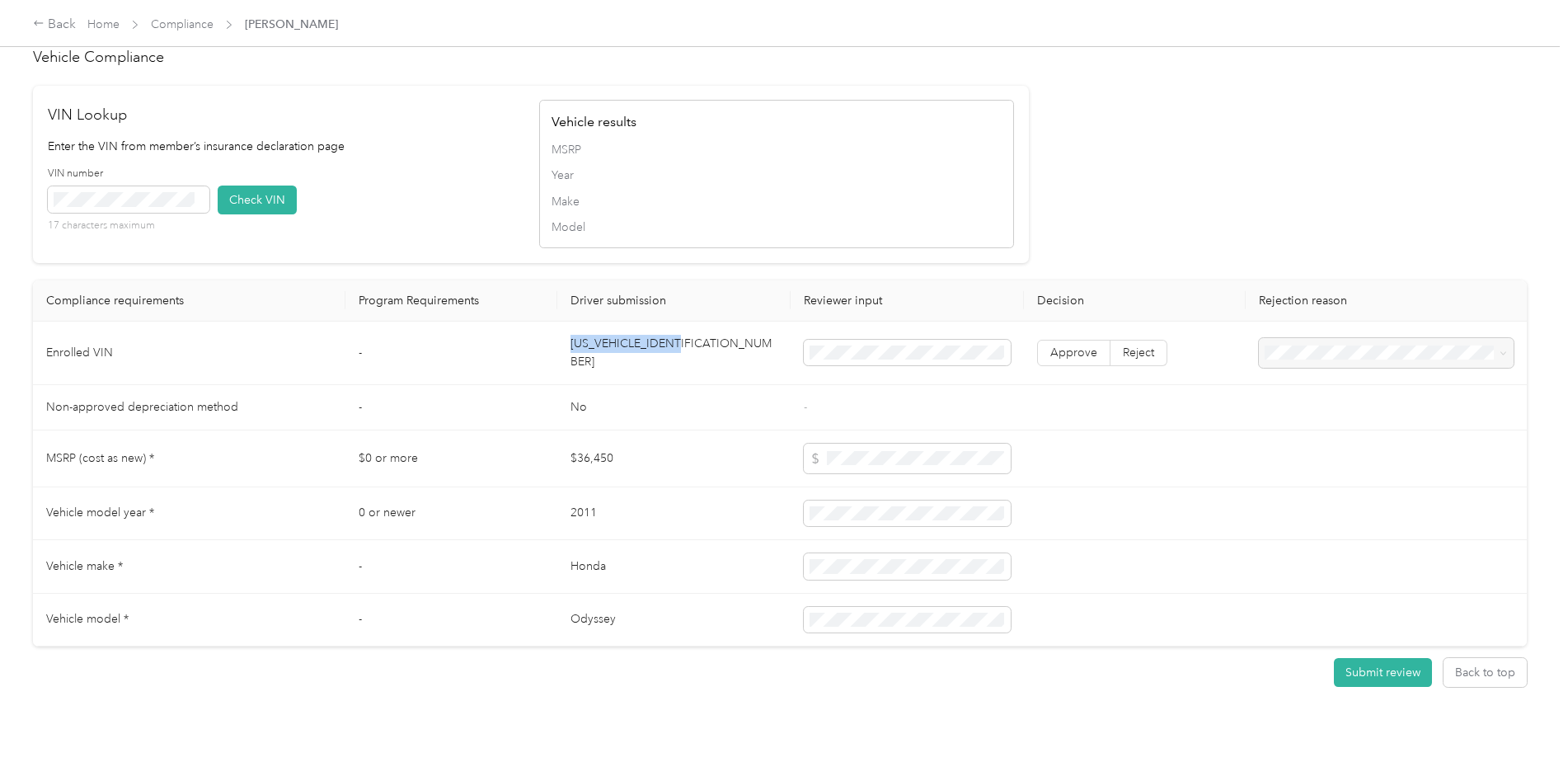
drag, startPoint x: 702, startPoint y: 345, endPoint x: 564, endPoint y: 349, distance: 138.1
click at [564, 349] on td "5FNRL5H61BB034828" at bounding box center [674, 353] width 233 height 63
drag, startPoint x: 564, startPoint y: 349, endPoint x: 598, endPoint y: 347, distance: 34.1
copy td "5FNRL5H61BB034828"
click at [273, 186] on button "Check VIN" at bounding box center [257, 200] width 79 height 29
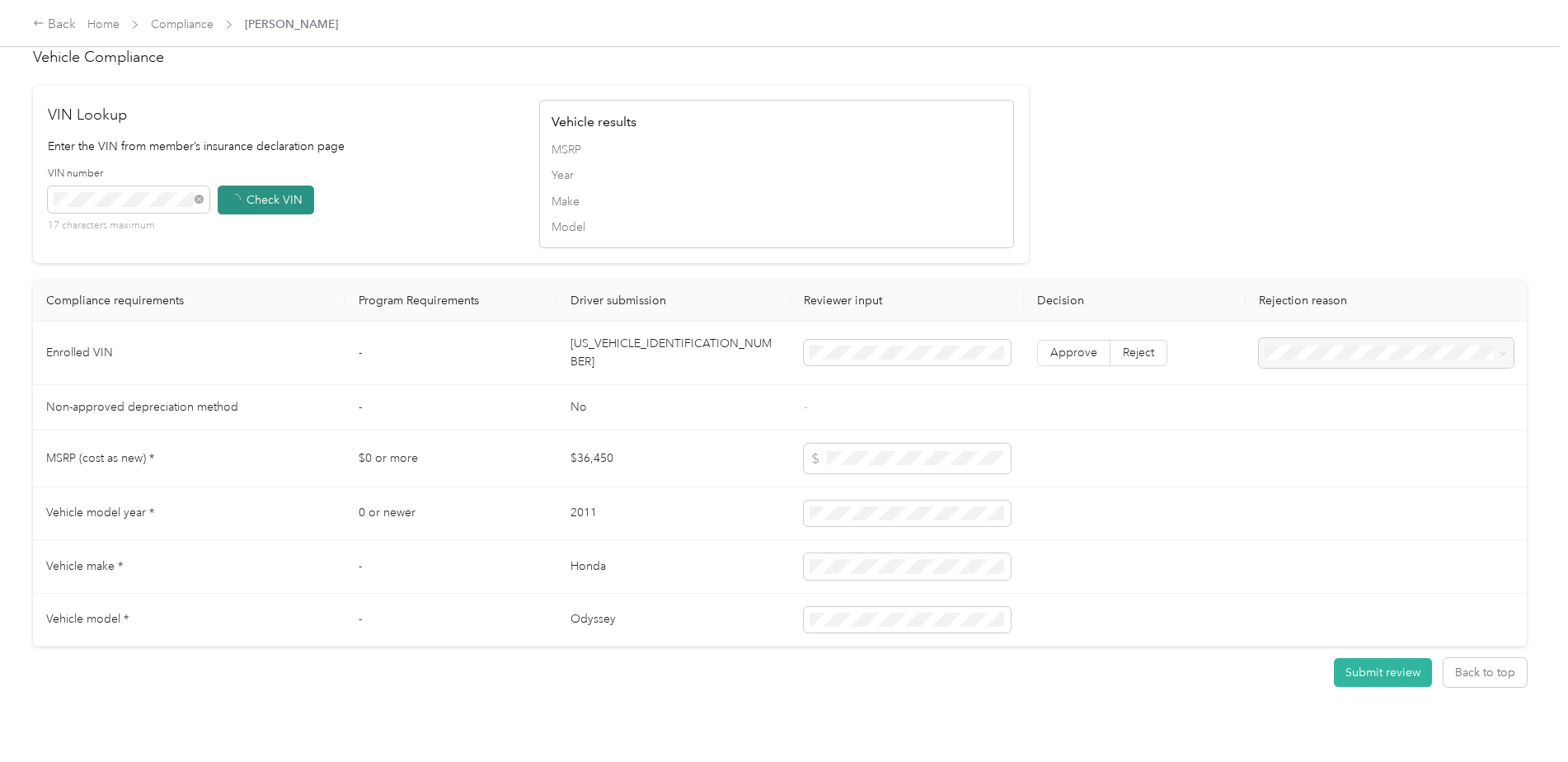
click at [273, 195] on button "Check VIN" at bounding box center [265, 200] width 96 height 29
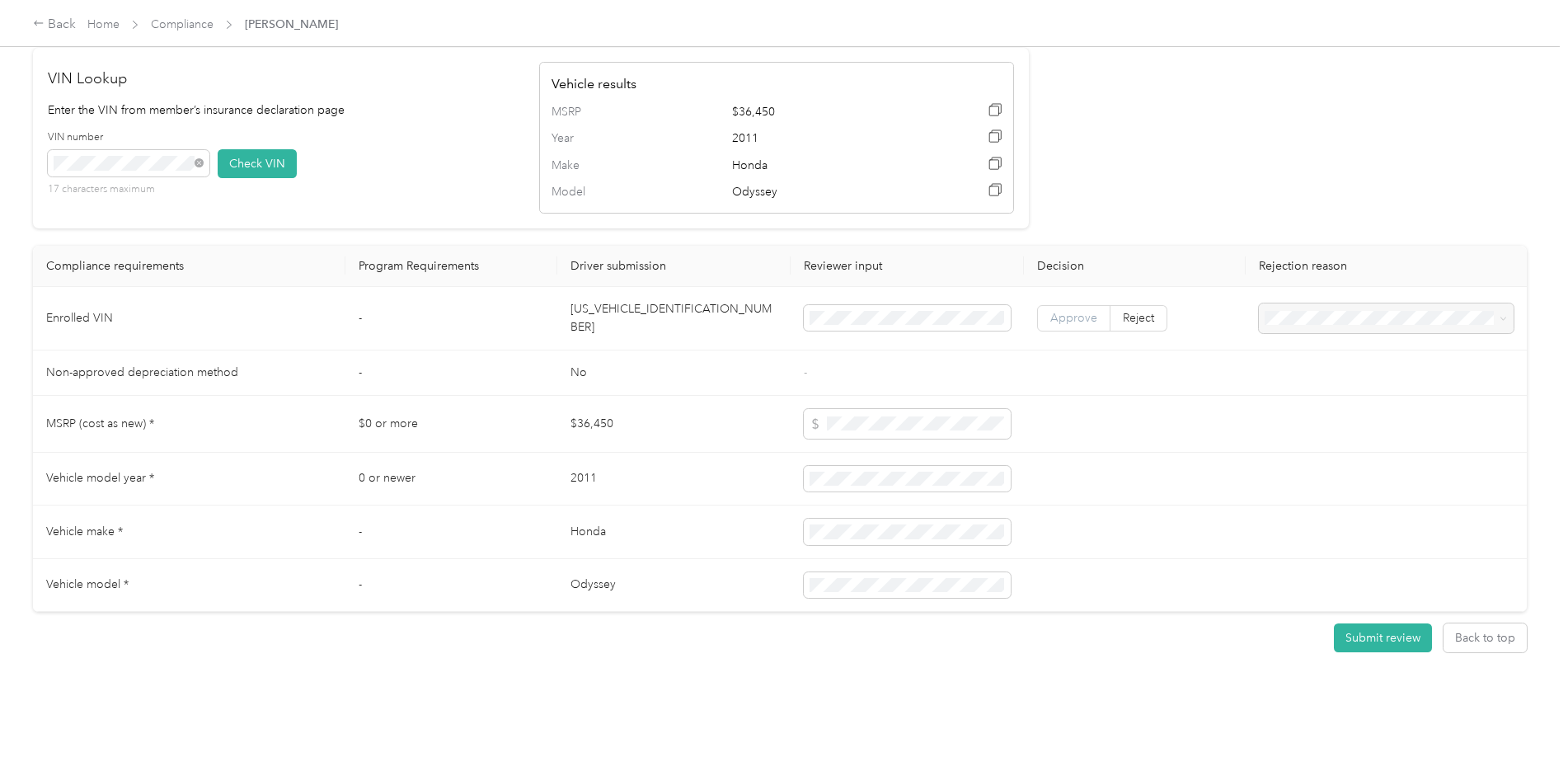
click at [1070, 319] on label "Approve" at bounding box center [1073, 318] width 73 height 26
click at [1374, 629] on button "Submit review" at bounding box center [1382, 638] width 98 height 29
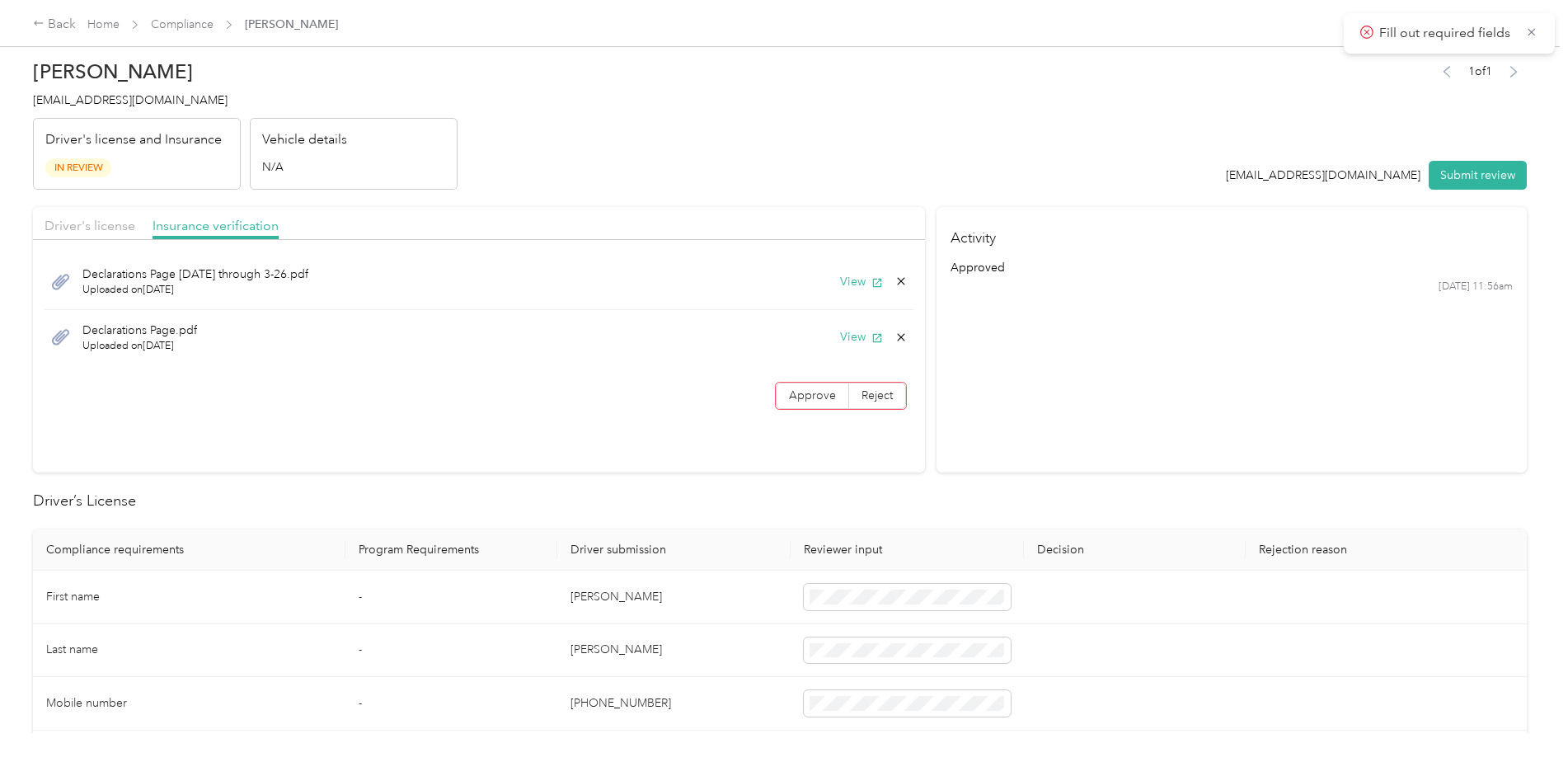
scroll to position [0, 0]
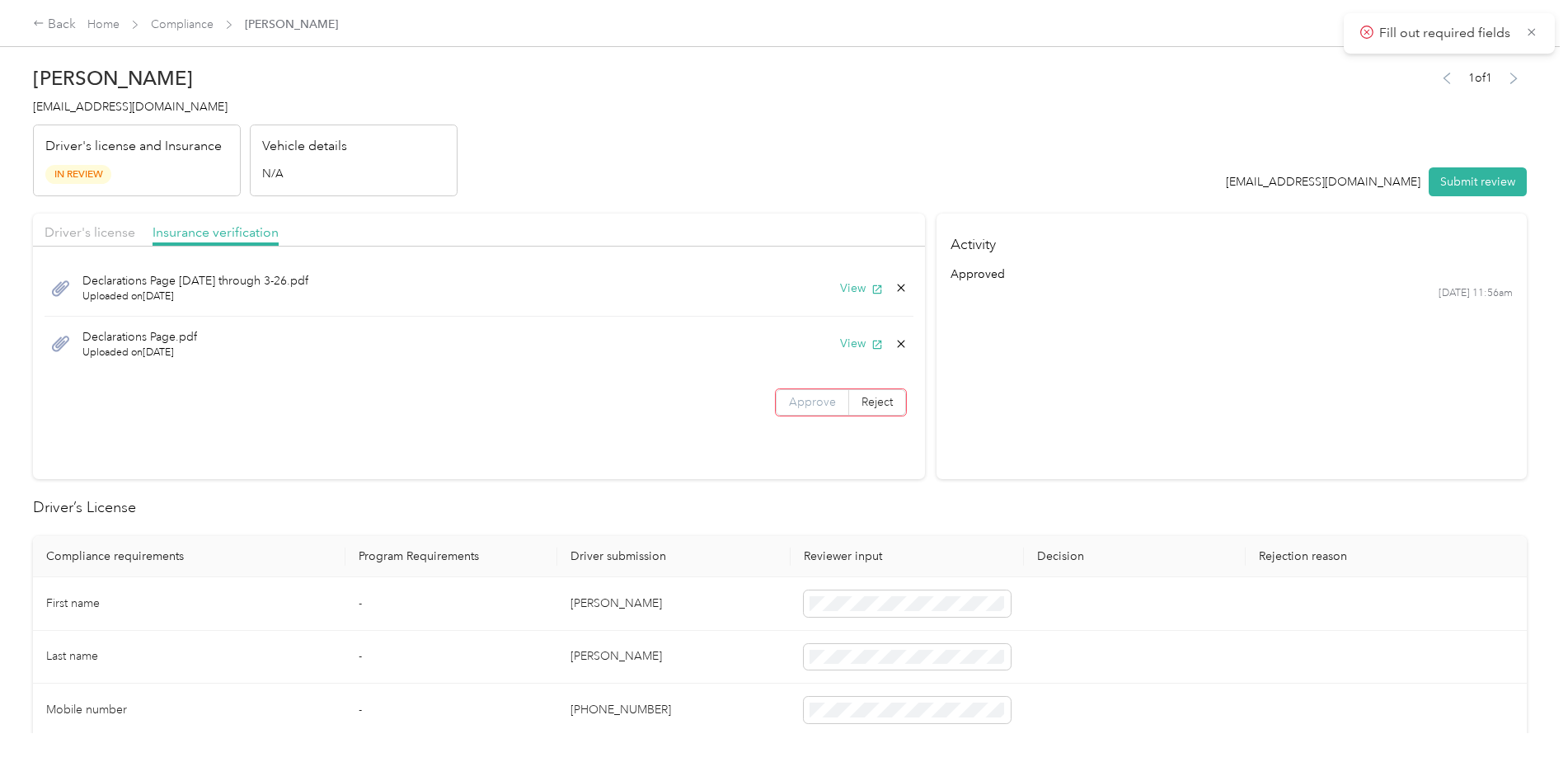
click at [800, 401] on span "Approve" at bounding box center [812, 401] width 47 height 14
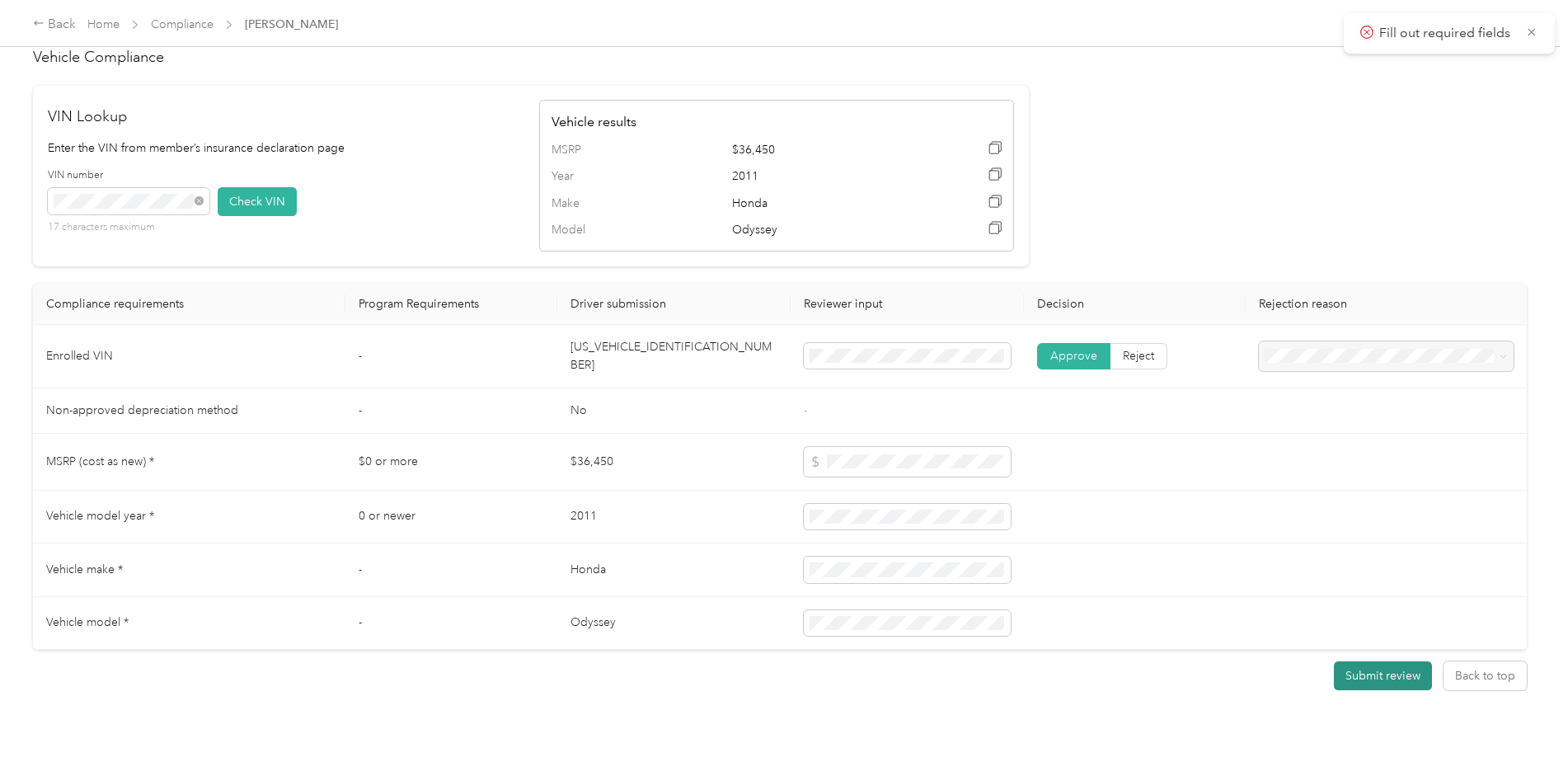
scroll to position [1444, 0]
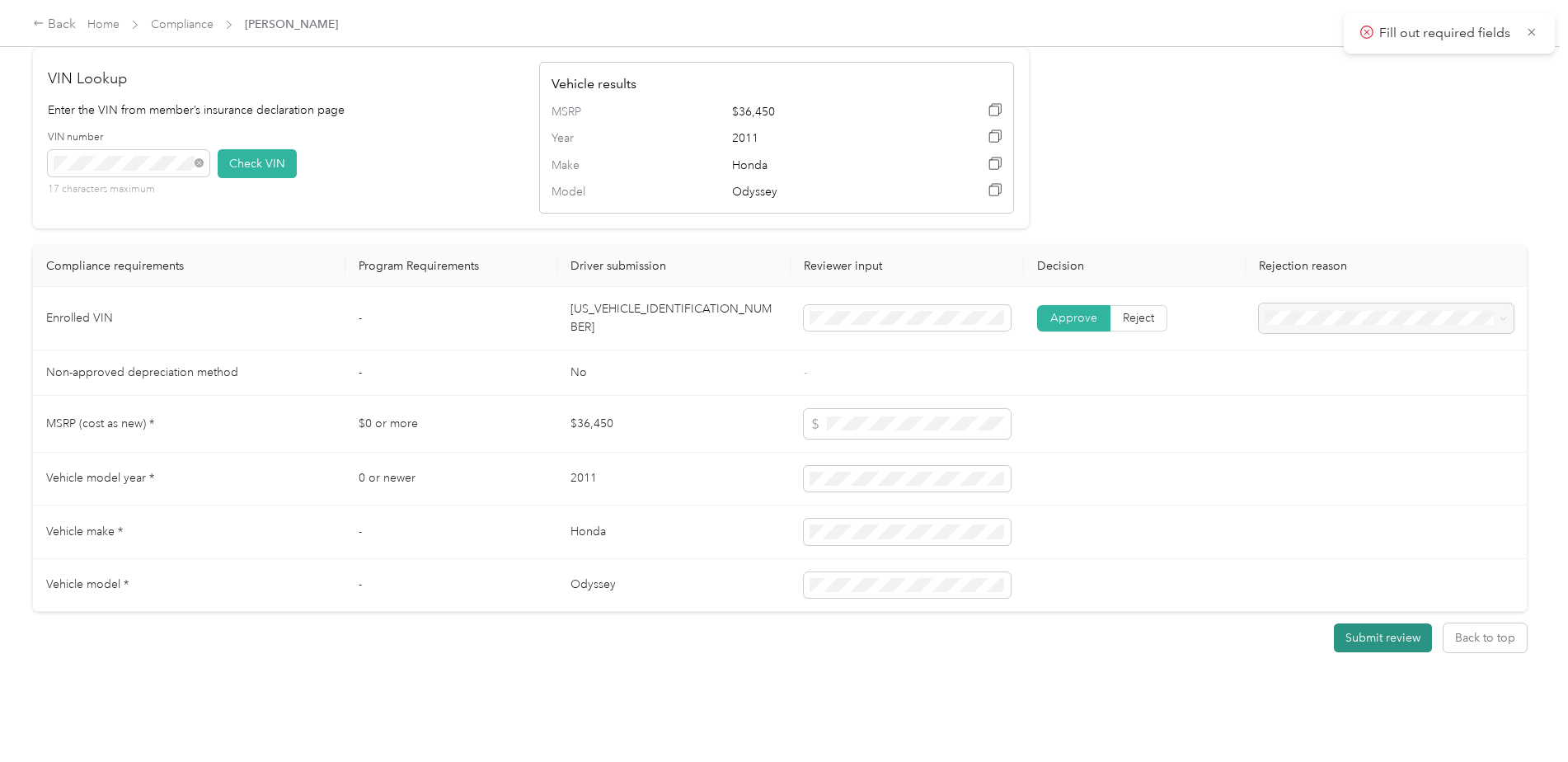
click at [1405, 623] on button "Submit review" at bounding box center [1382, 638] width 98 height 29
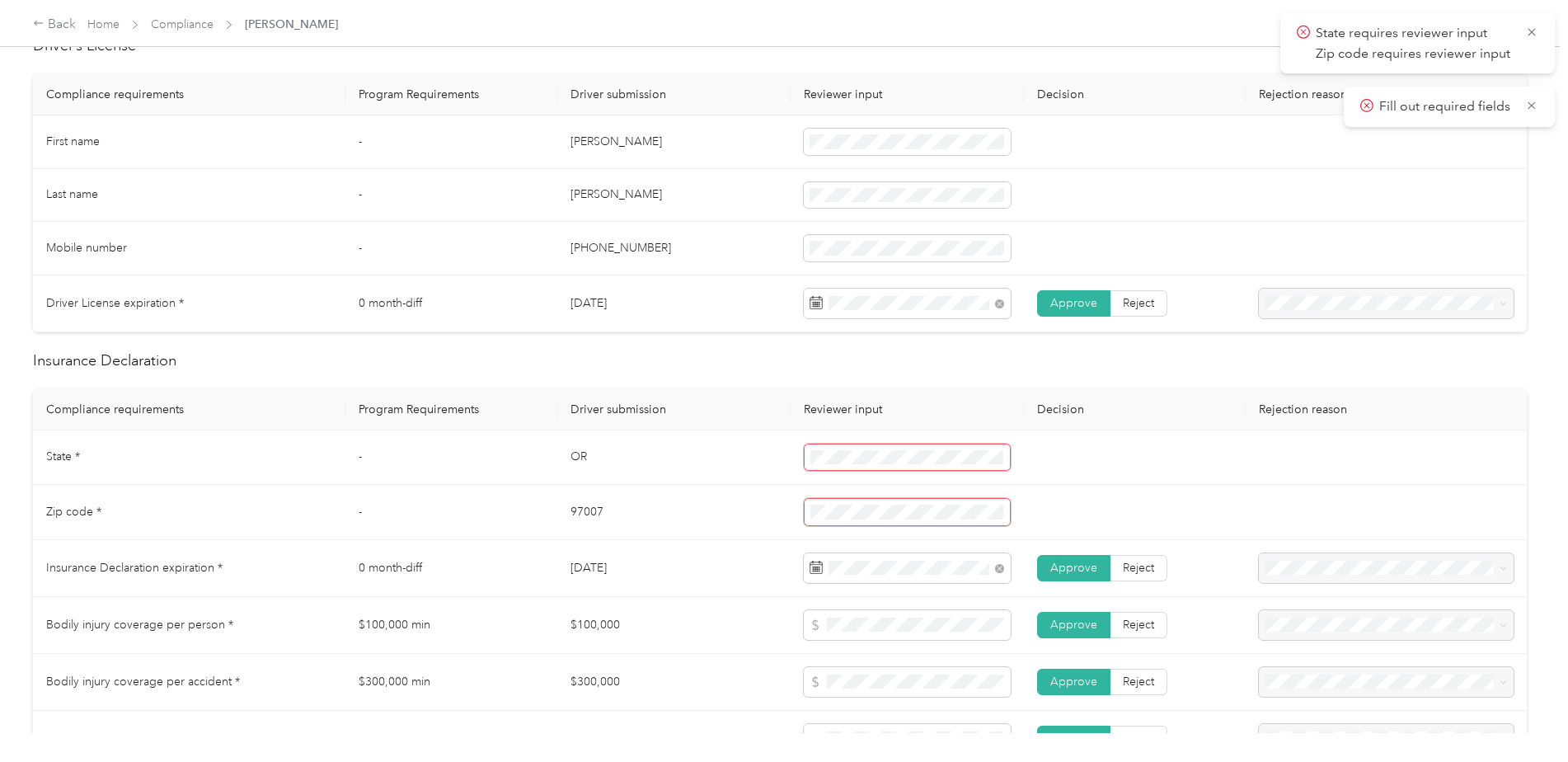
scroll to position [459, 0]
click at [879, 450] on span at bounding box center [907, 460] width 207 height 28
click at [756, 502] on td "97007" at bounding box center [674, 512] width 233 height 55
click at [821, 504] on span at bounding box center [907, 512] width 207 height 28
click at [705, 506] on td "97007" at bounding box center [674, 511] width 233 height 53
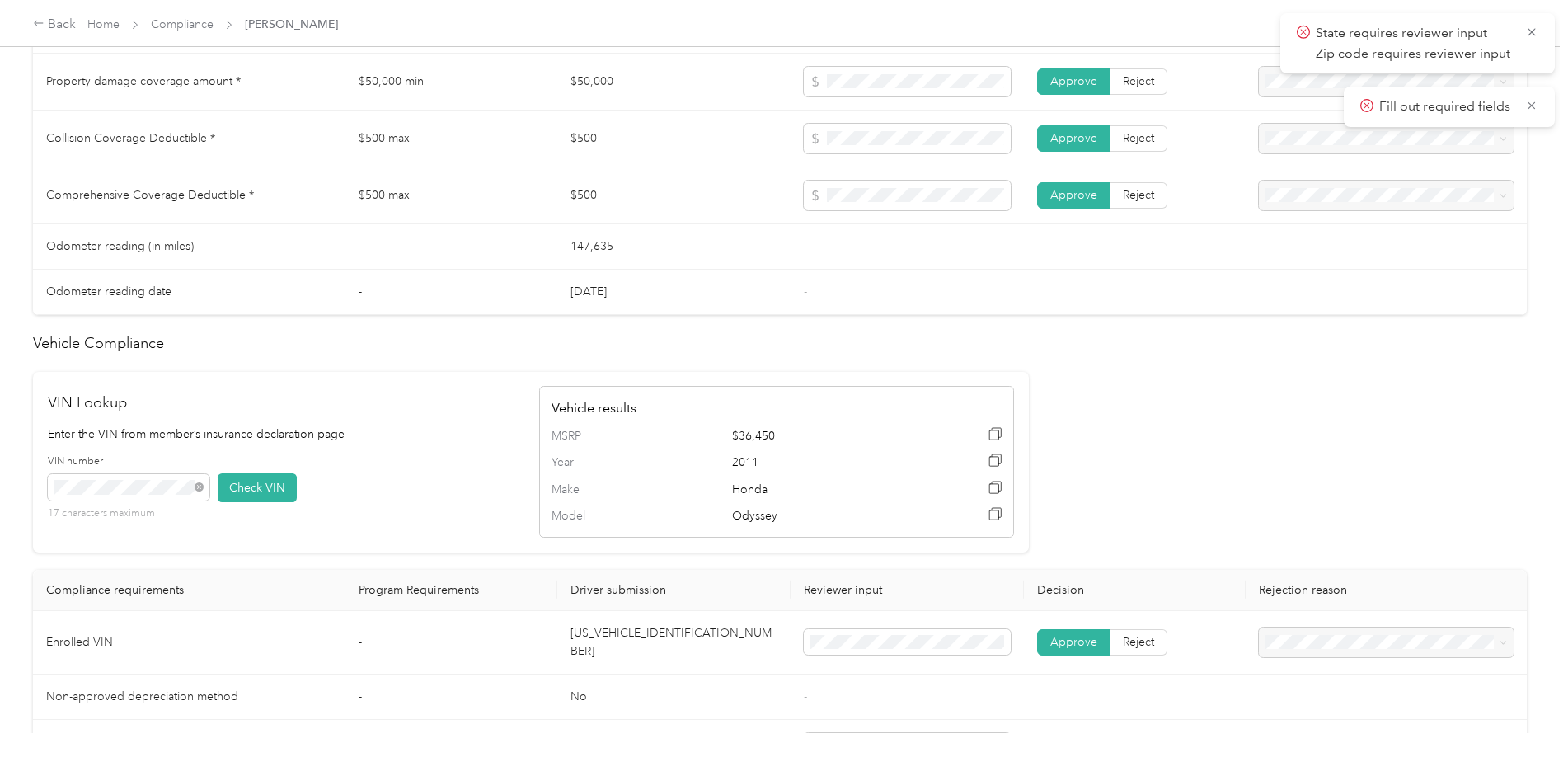
scroll to position [1444, 0]
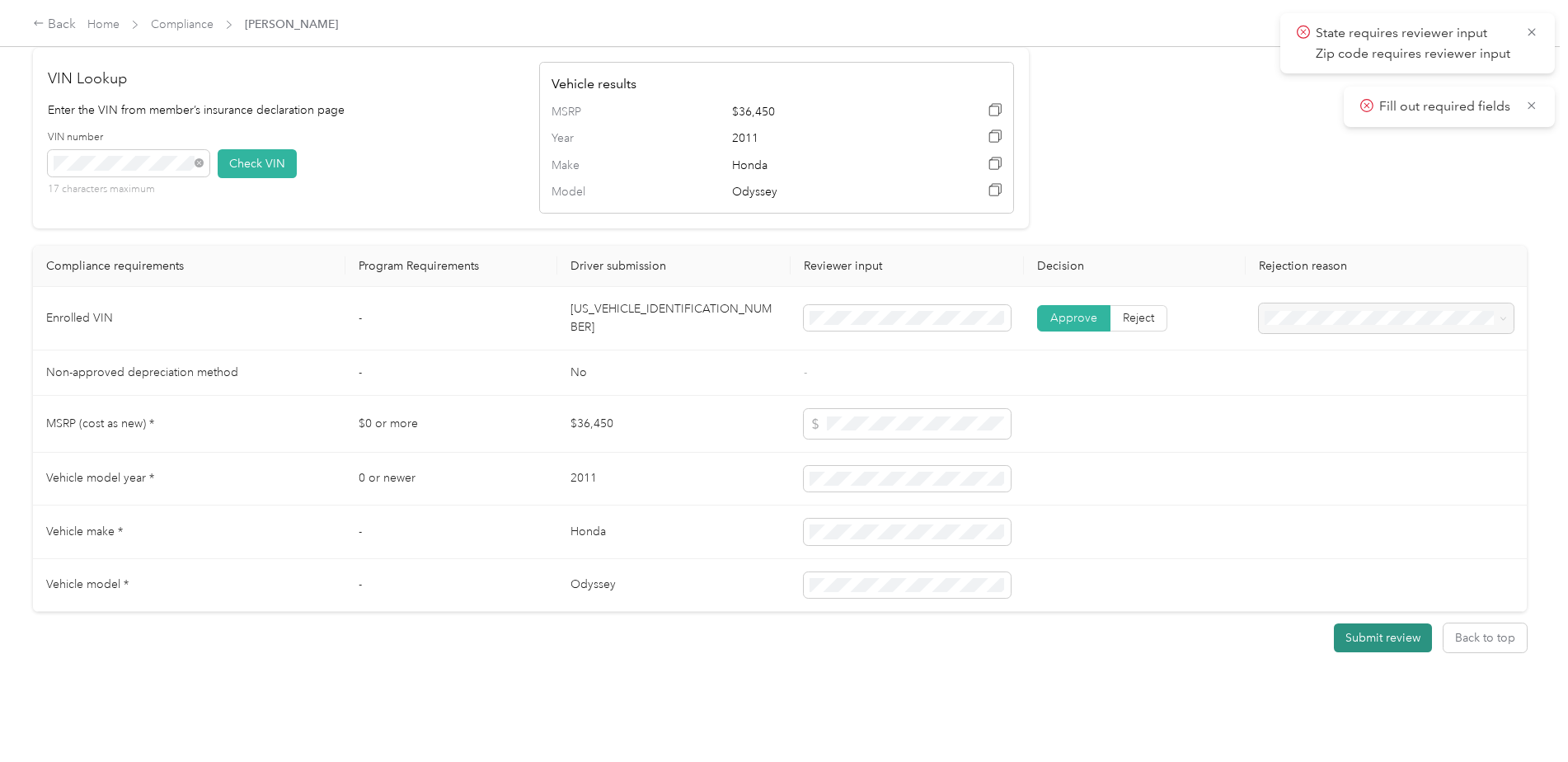
click at [1390, 627] on button "Submit review" at bounding box center [1382, 638] width 98 height 29
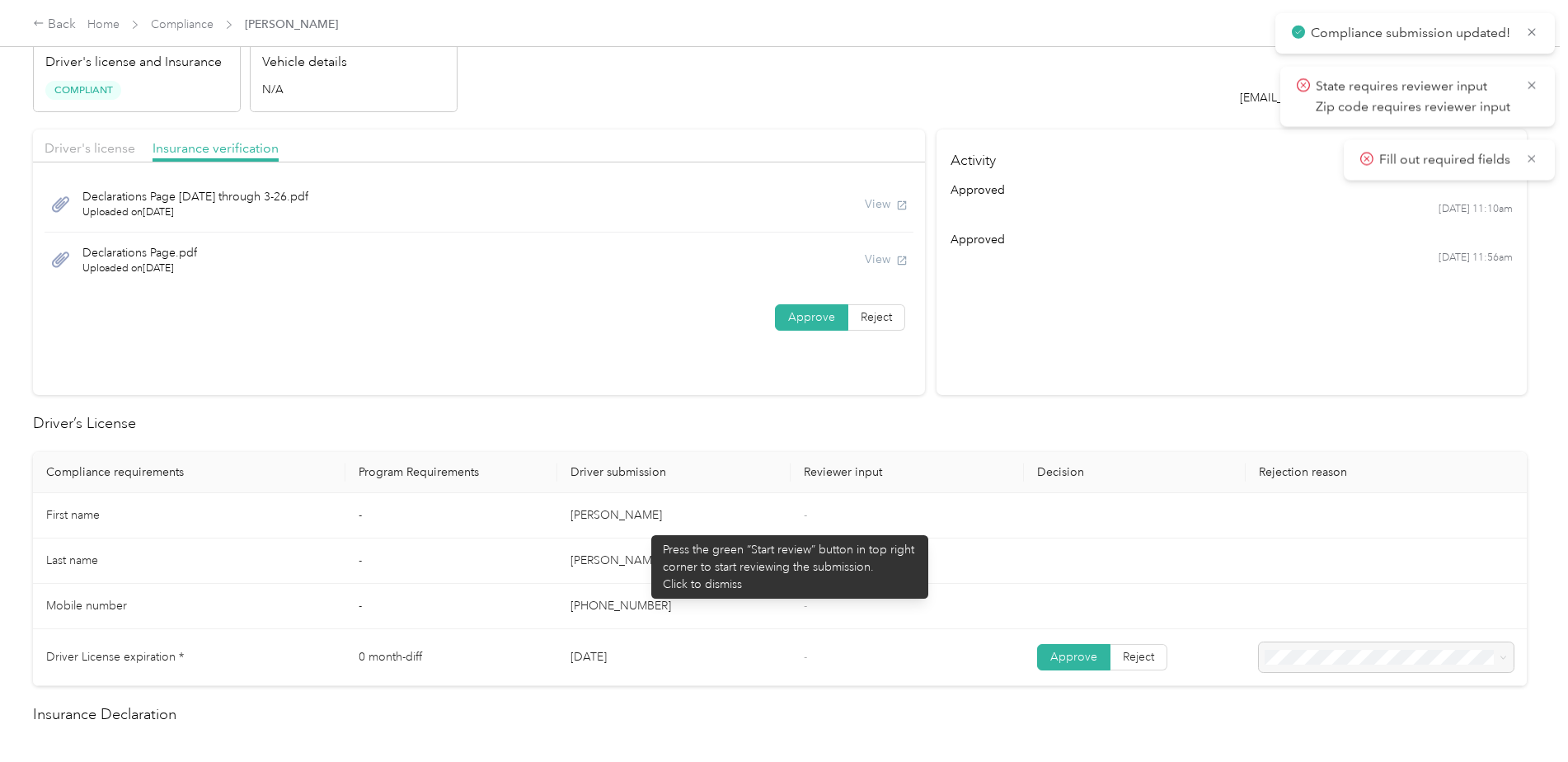
scroll to position [0, 0]
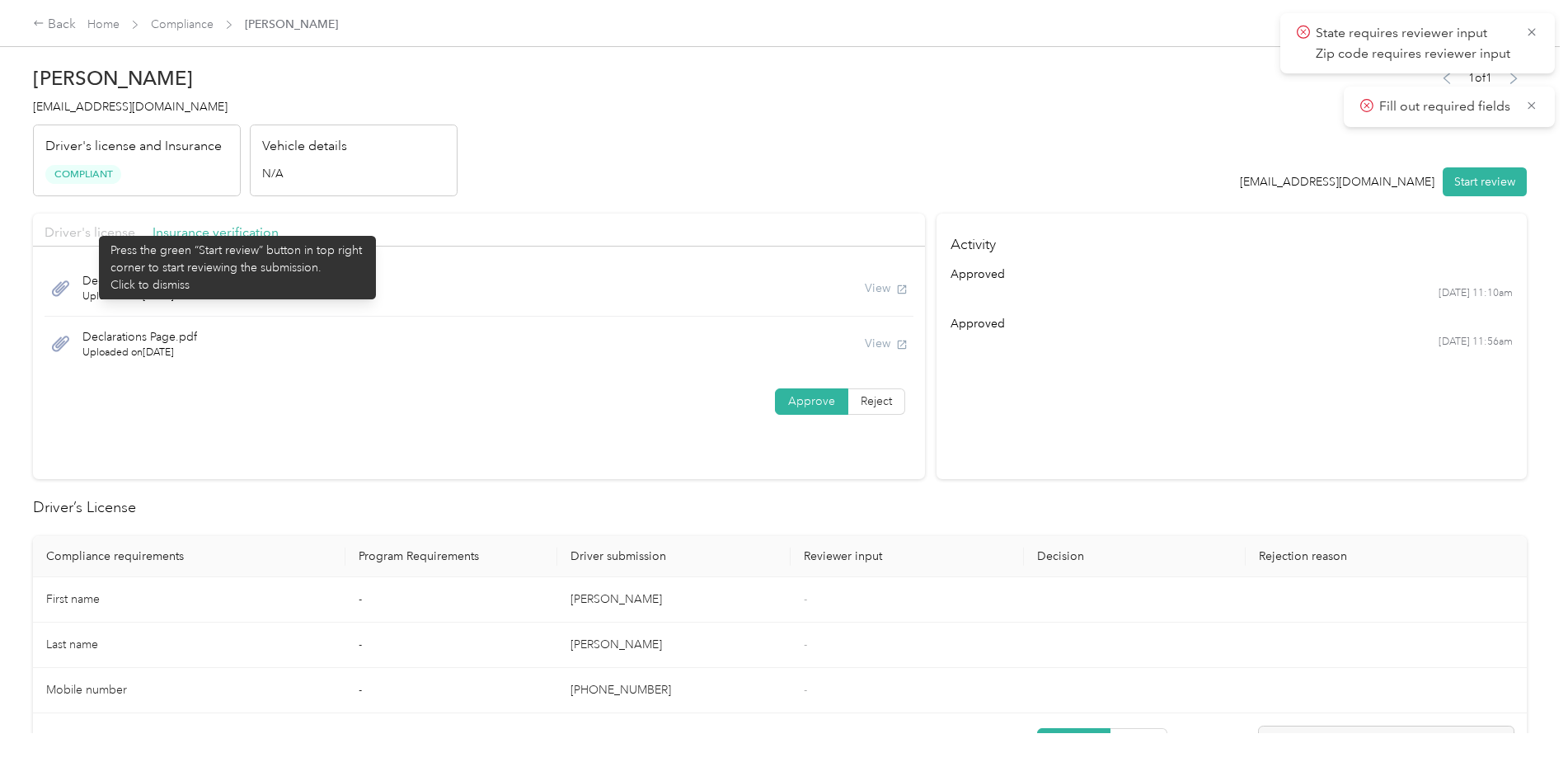
click at [90, 227] on span "Driver's license" at bounding box center [89, 232] width 90 height 16
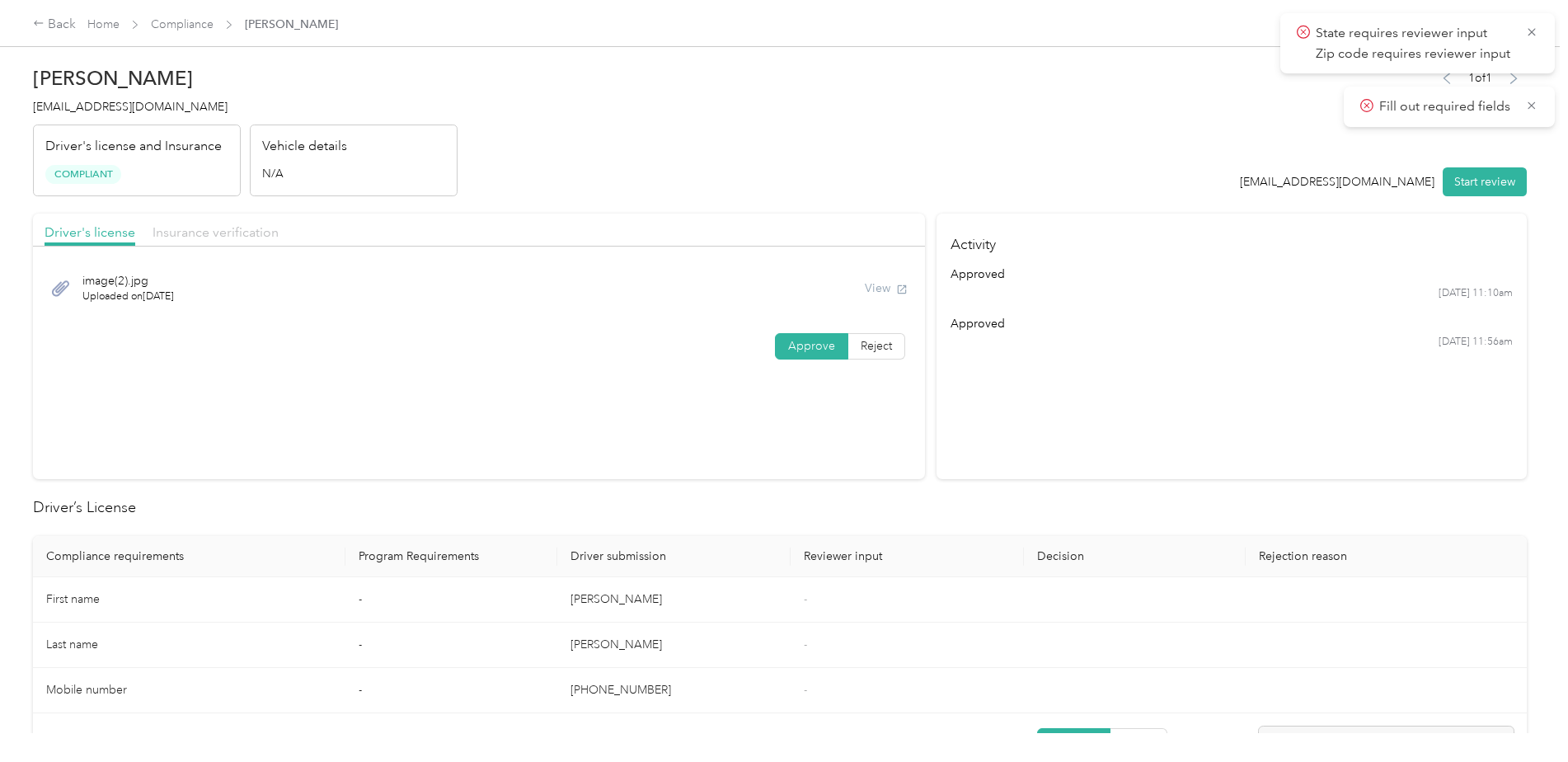
click at [200, 232] on span "Insurance verification" at bounding box center [216, 232] width 126 height 16
